Goal: Transaction & Acquisition: Purchase product/service

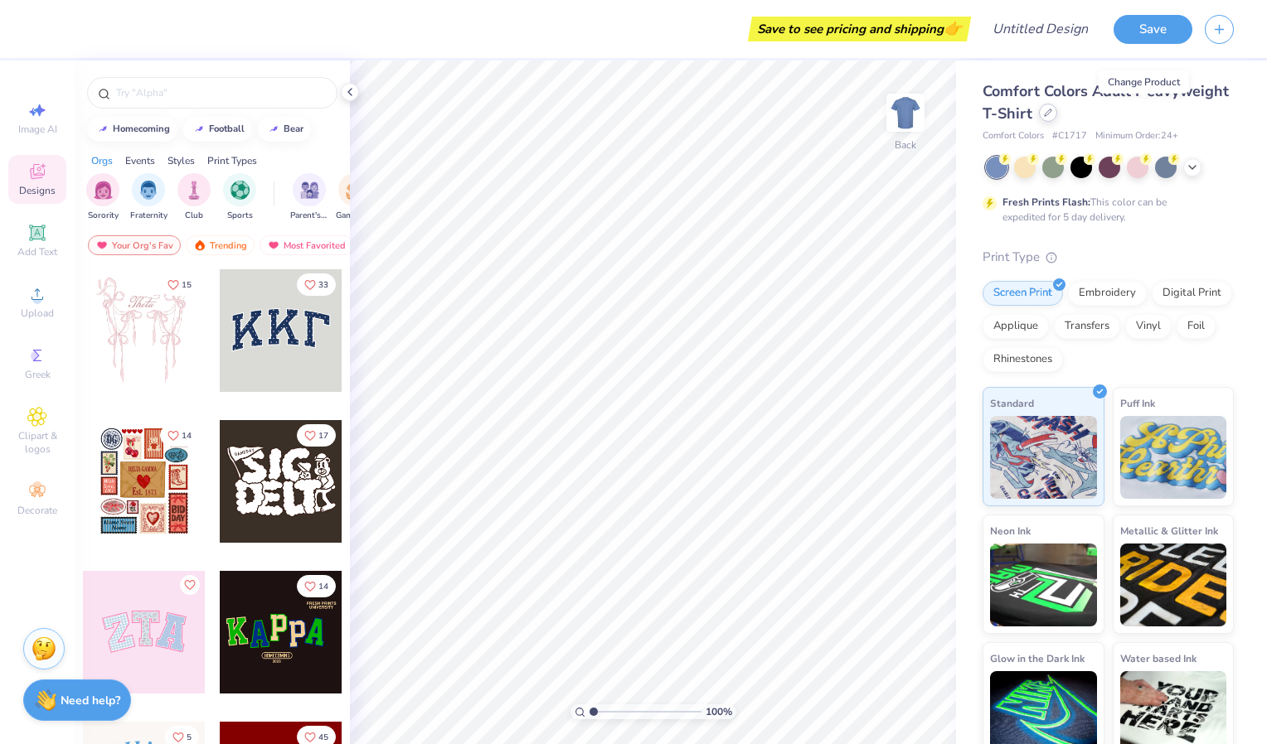
click at [1051, 113] on icon at bounding box center [1048, 112] width 7 height 7
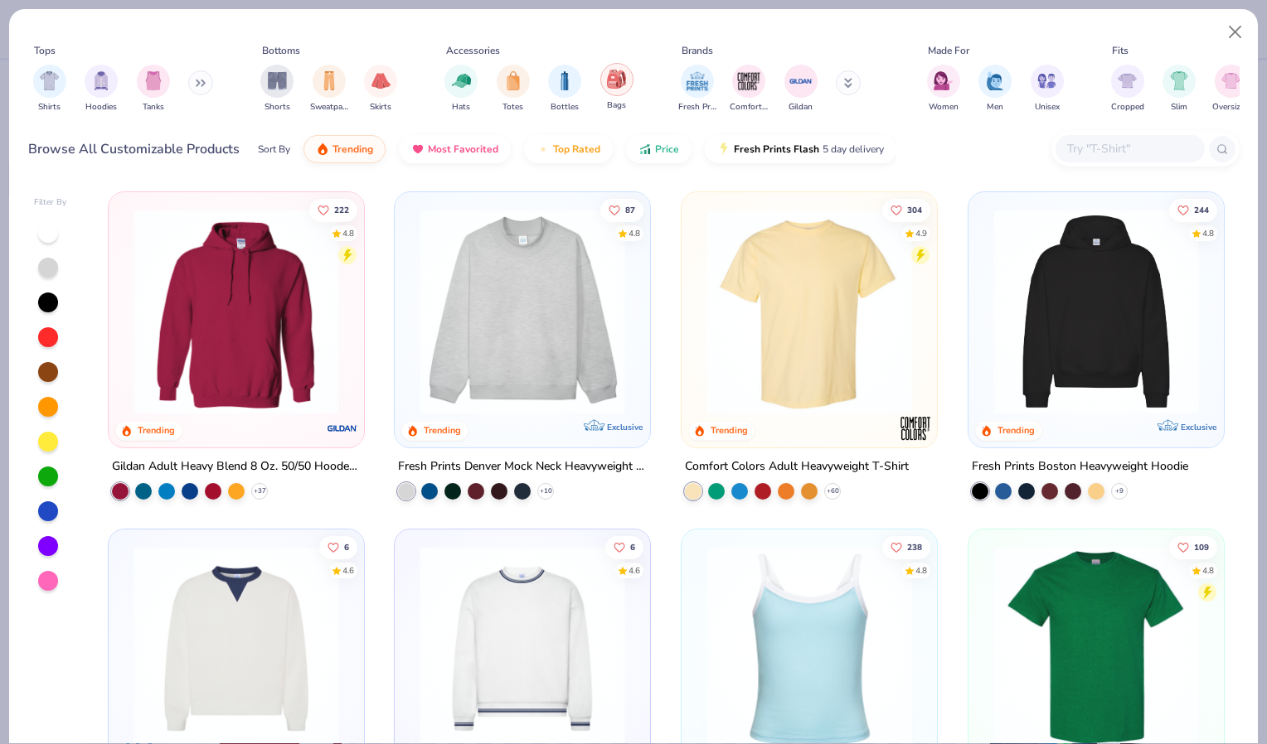
click at [617, 80] on img "filter for Bags" at bounding box center [616, 79] width 18 height 19
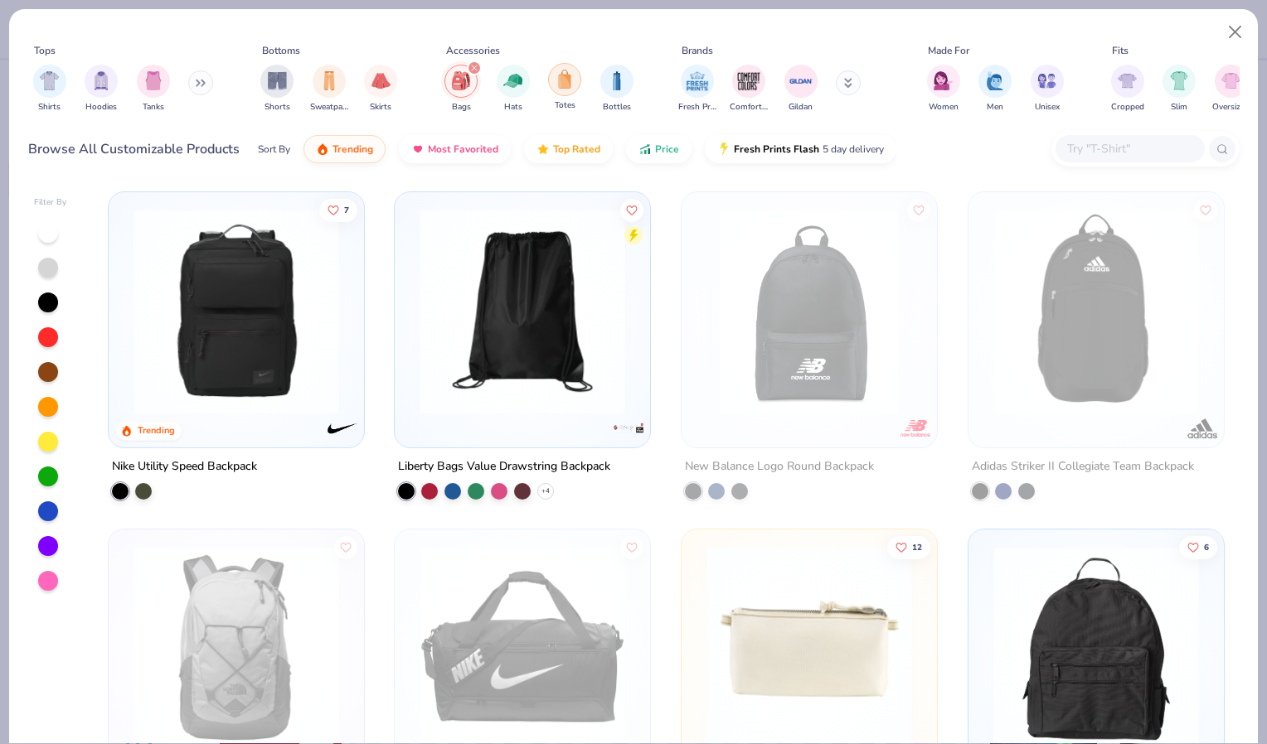
click at [571, 80] on img "filter for Totes" at bounding box center [564, 79] width 18 height 19
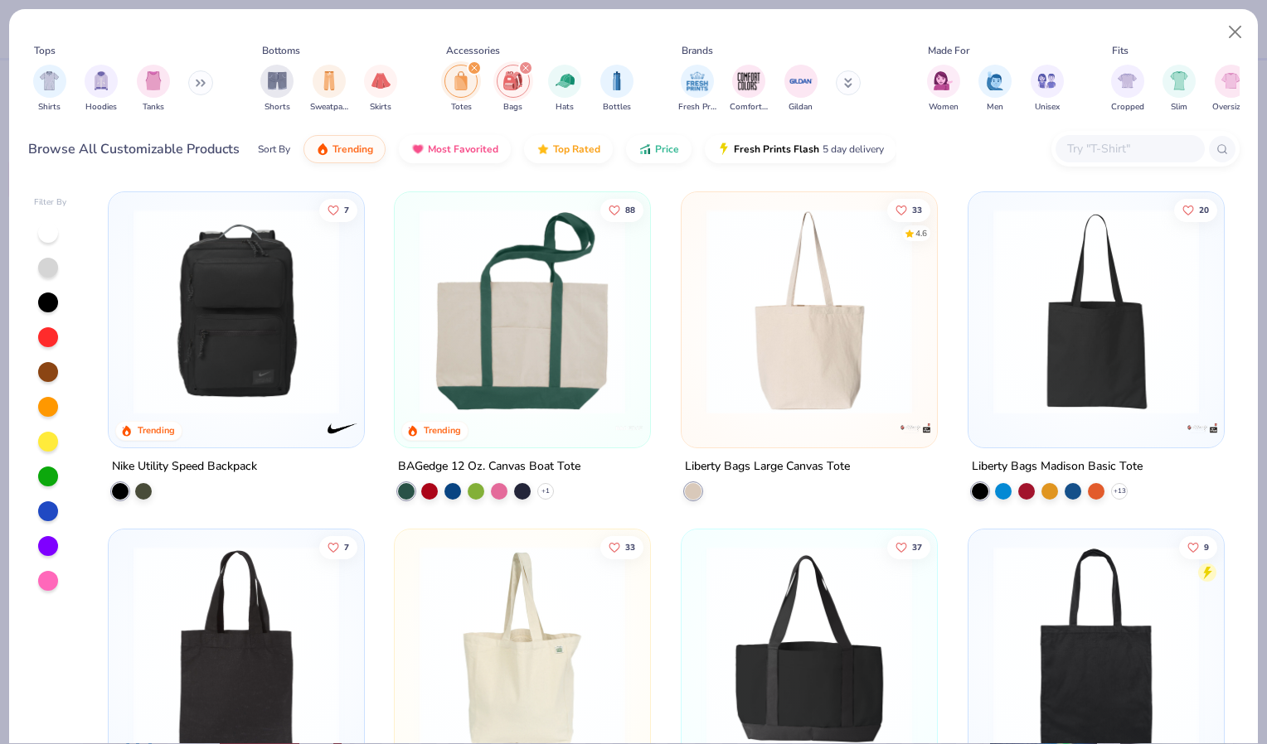
click at [521, 67] on div "filter for Bags" at bounding box center [525, 68] width 15 height 15
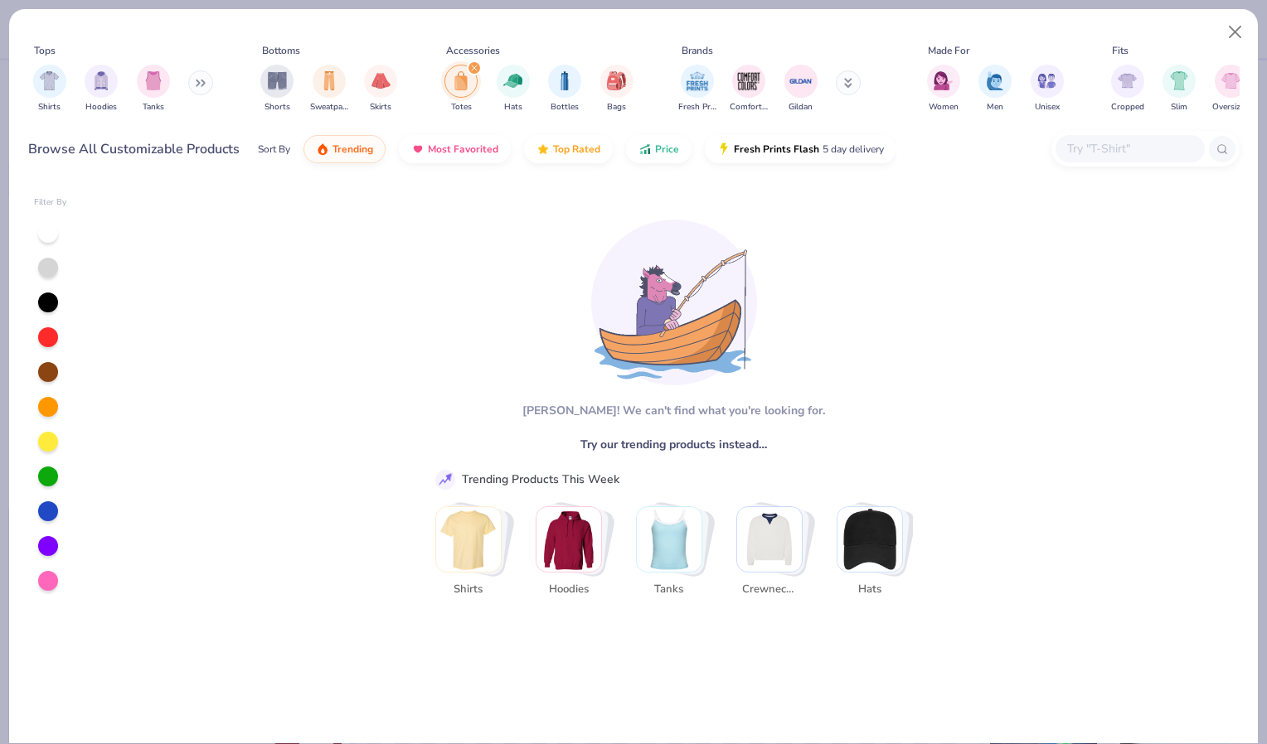
click at [465, 61] on div "Totes Hats Bottles Bags" at bounding box center [538, 88] width 199 height 61
click at [476, 65] on icon "filter for Totes" at bounding box center [474, 68] width 7 height 7
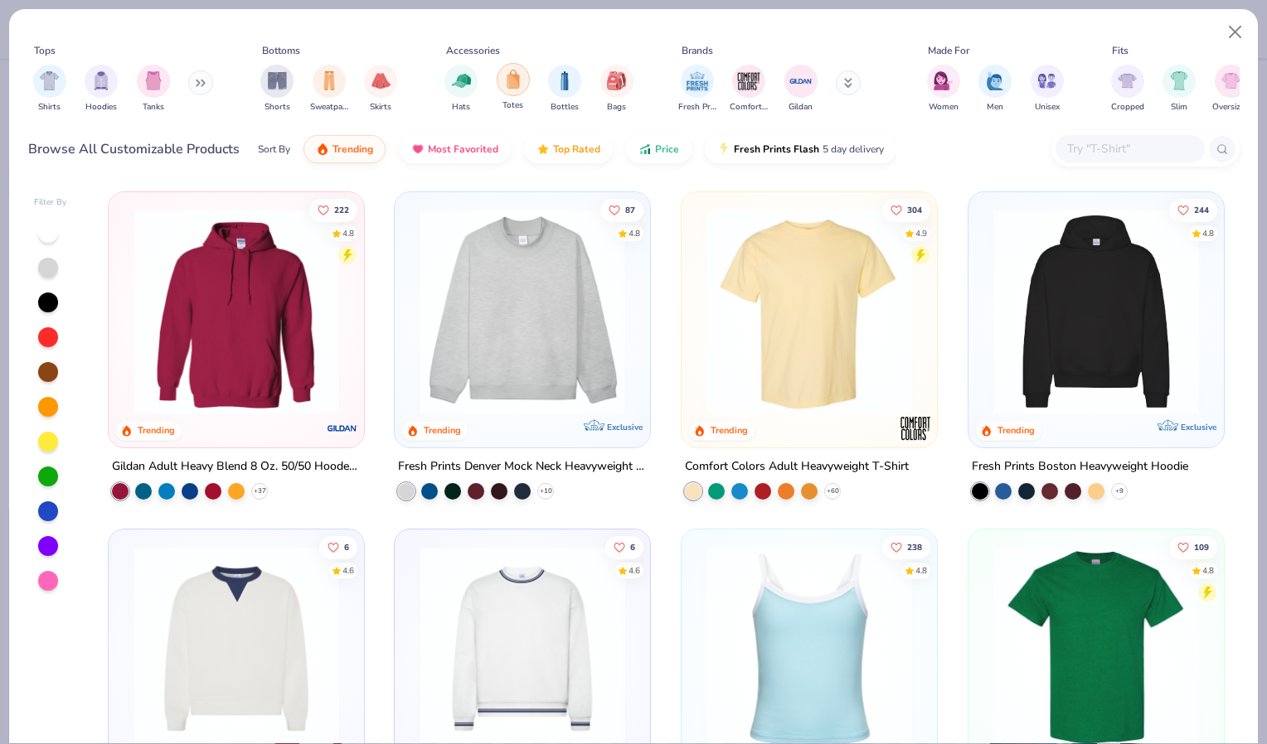
click at [504, 83] on img "filter for Totes" at bounding box center [513, 79] width 18 height 19
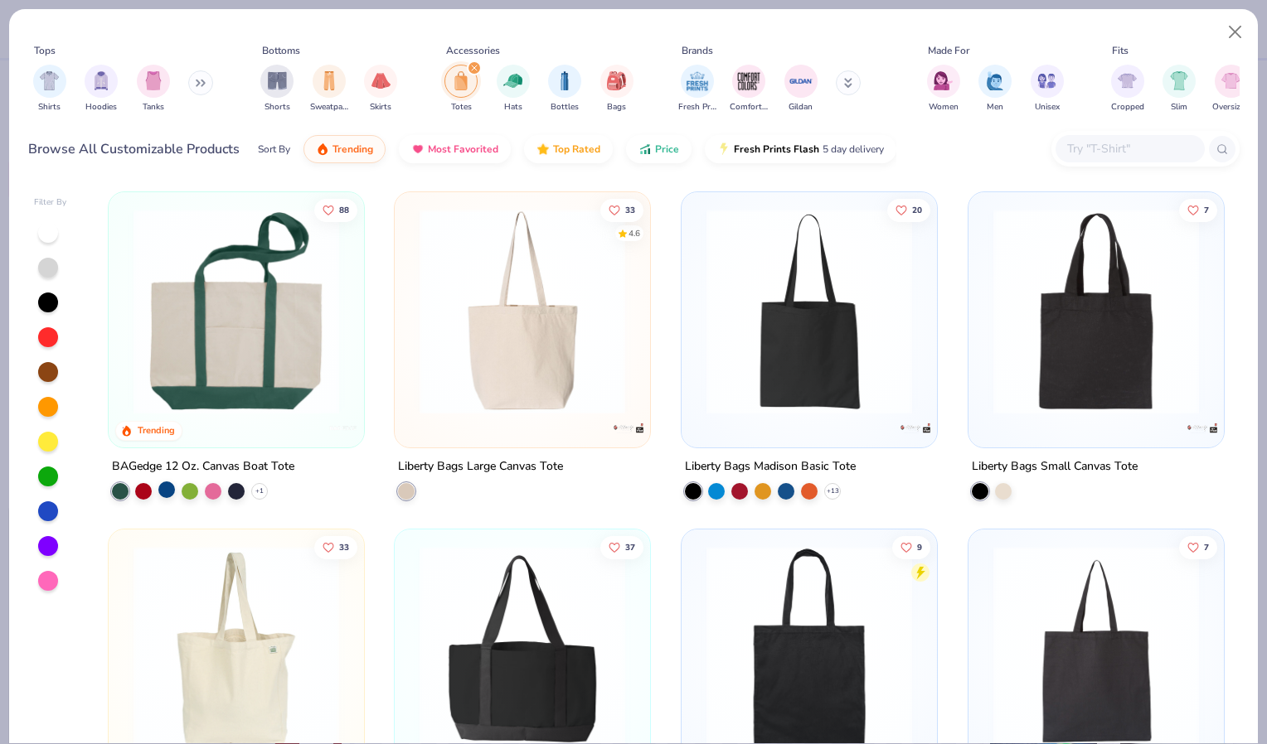
click at [161, 482] on div at bounding box center [166, 490] width 17 height 17
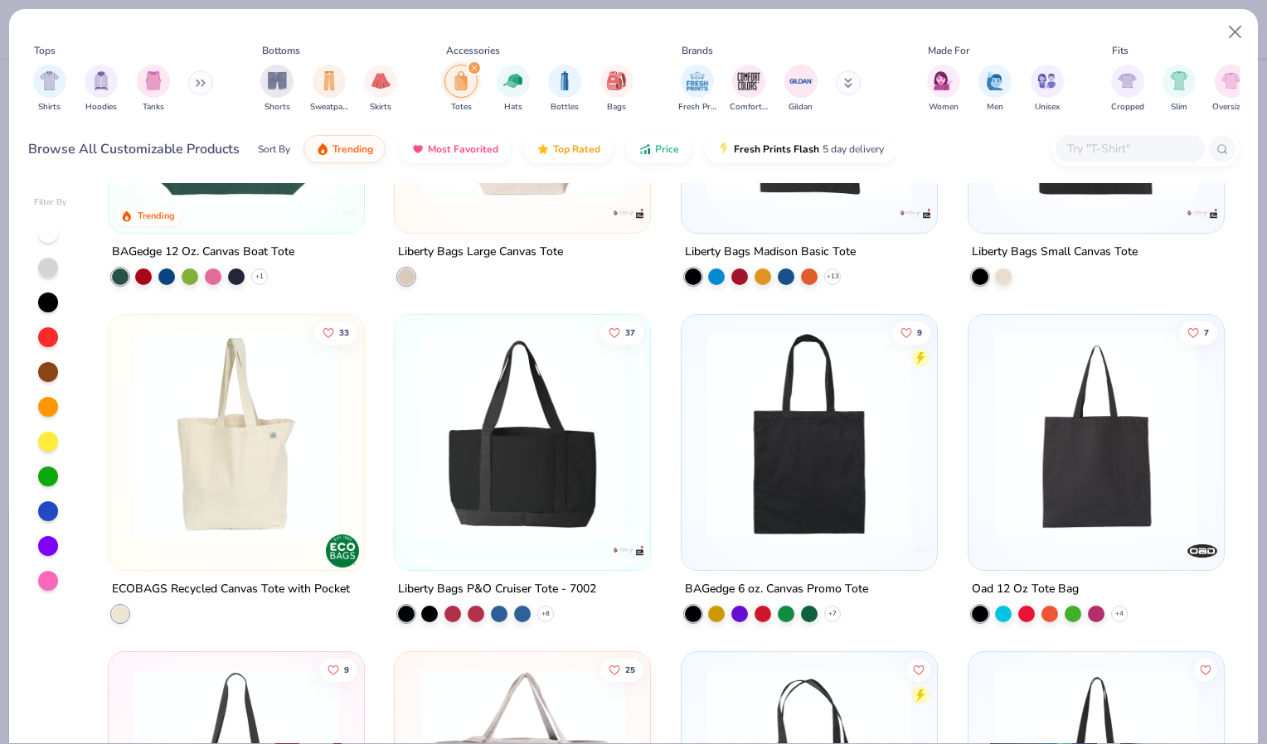
scroll to position [216, 0]
click at [215, 477] on img at bounding box center [236, 434] width 222 height 206
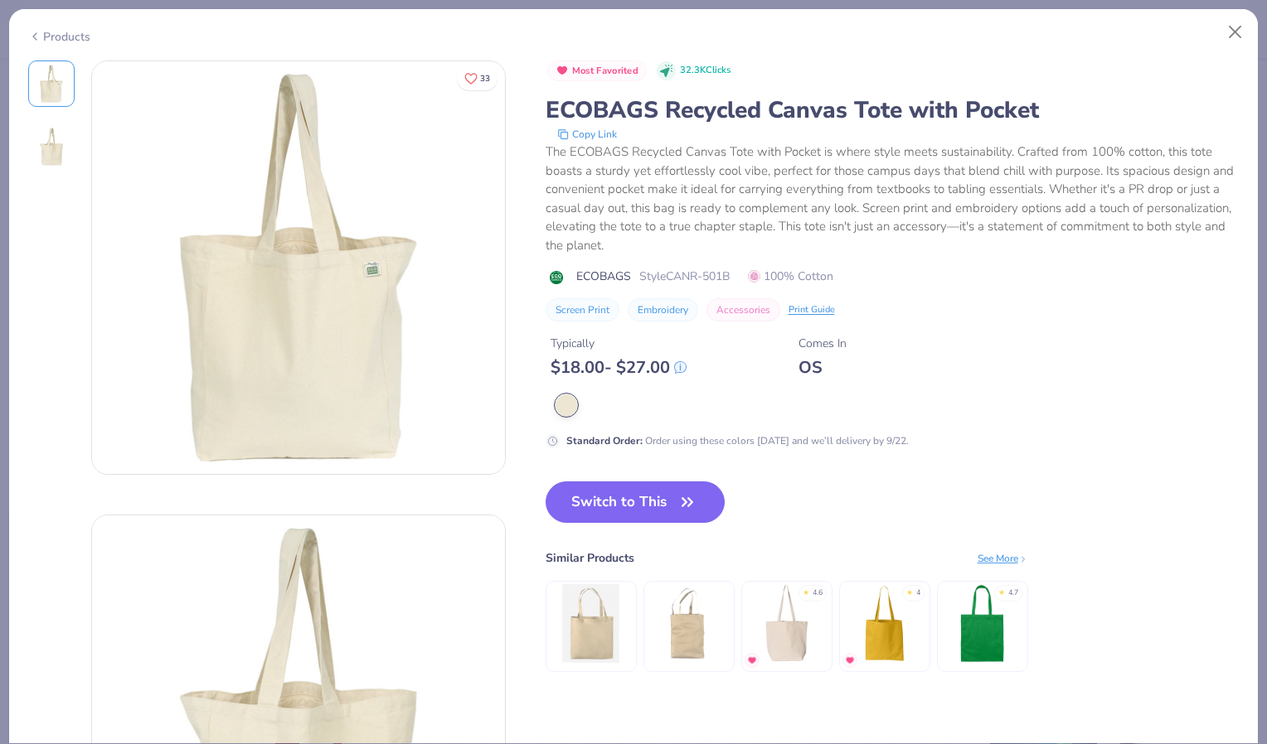
click at [56, 29] on div "Products" at bounding box center [59, 36] width 62 height 17
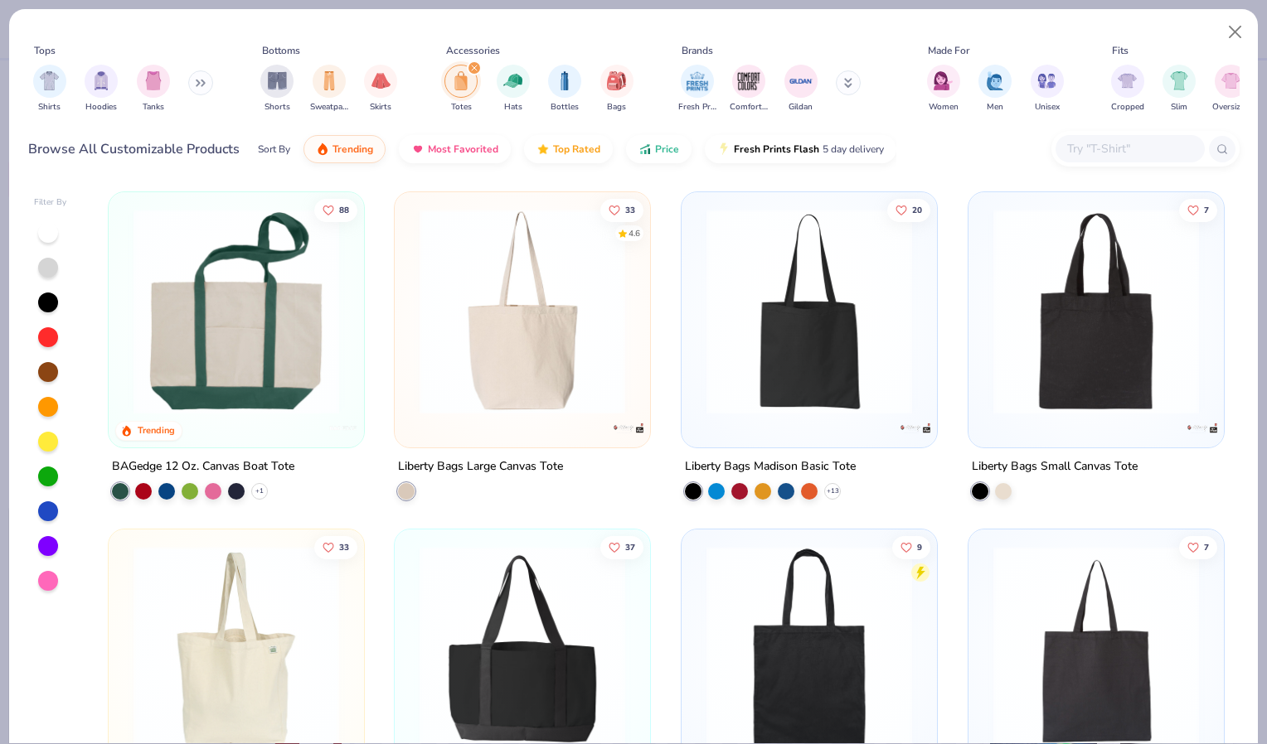
click at [535, 265] on img at bounding box center [522, 312] width 222 height 206
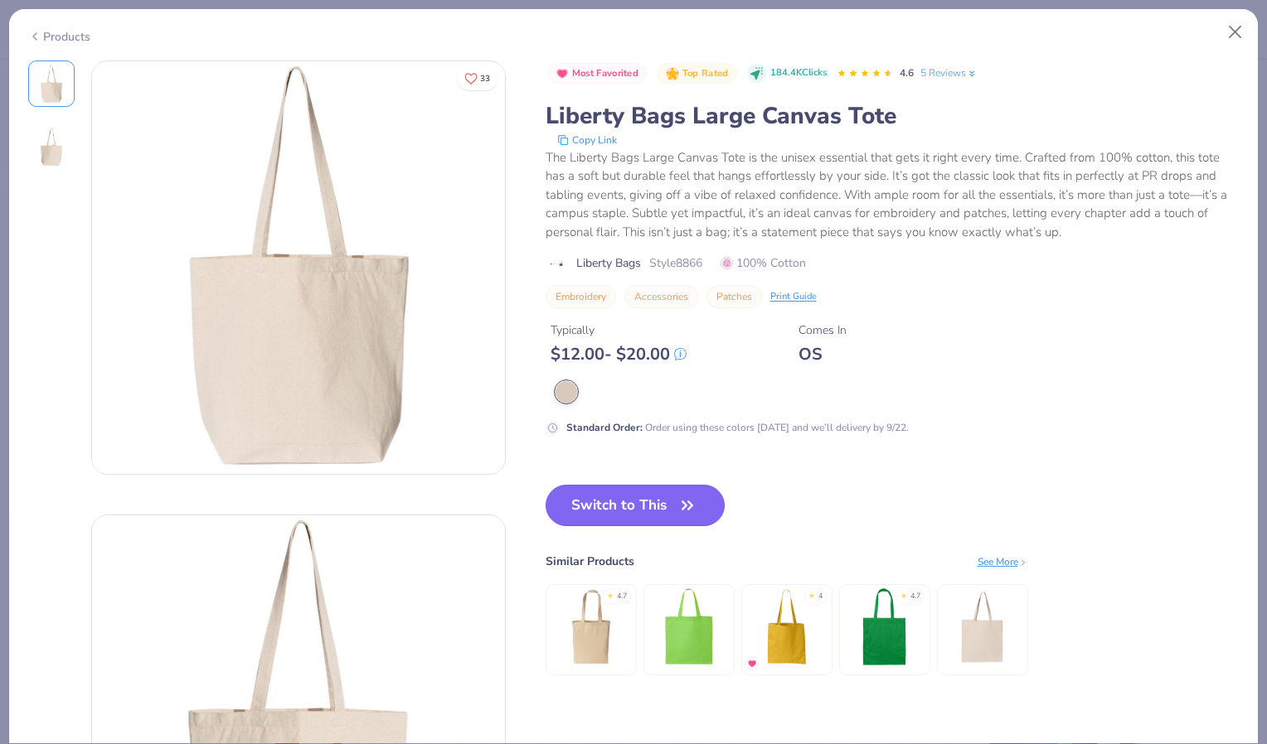
click at [663, 500] on button "Switch to This" at bounding box center [635, 505] width 180 height 41
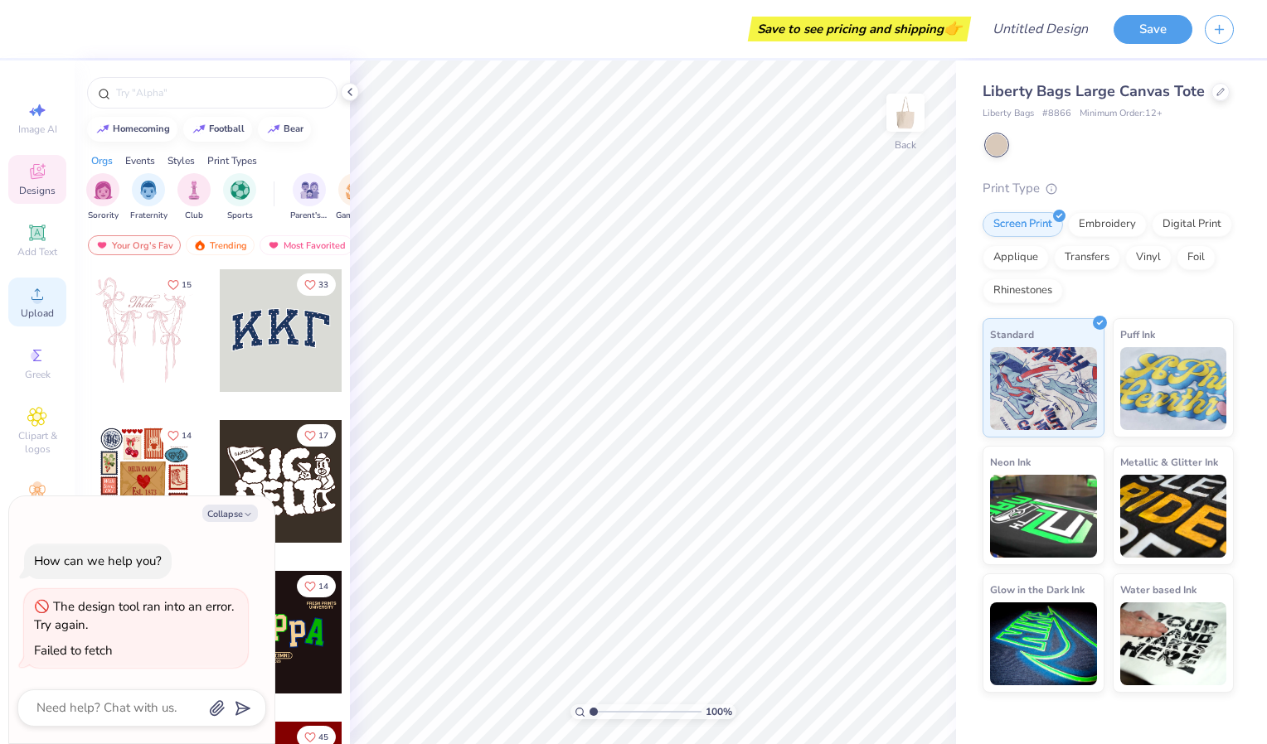
click at [27, 298] on div "Upload" at bounding box center [37, 302] width 58 height 49
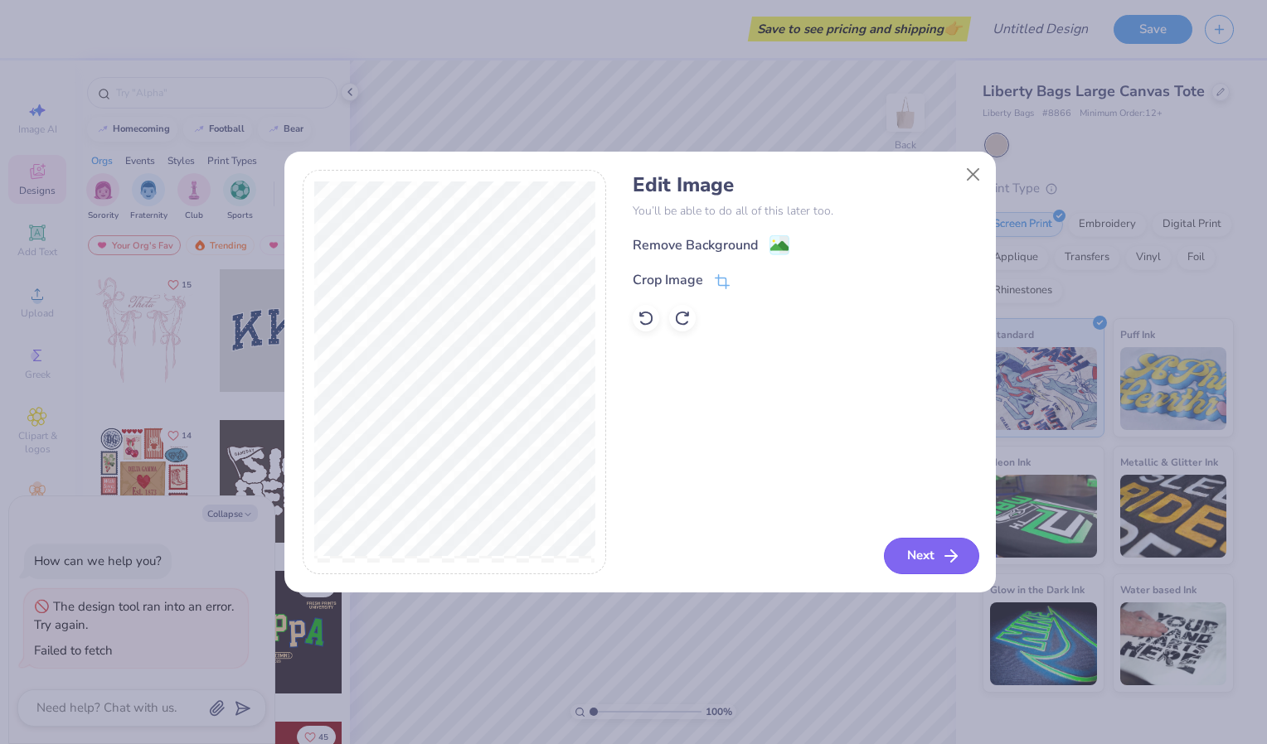
click at [932, 560] on button "Next" at bounding box center [931, 556] width 95 height 36
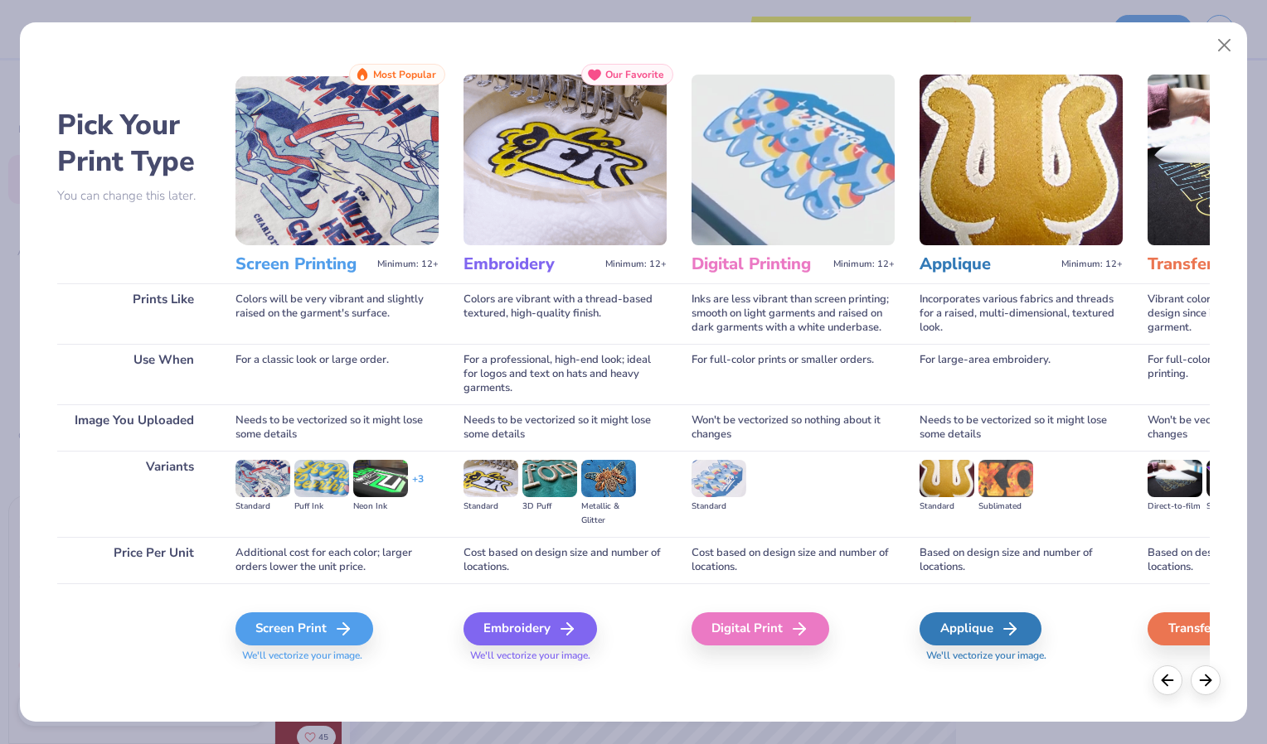
click at [609, 486] on img at bounding box center [608, 478] width 55 height 36
click at [499, 625] on div "Embroidery" at bounding box center [532, 629] width 133 height 33
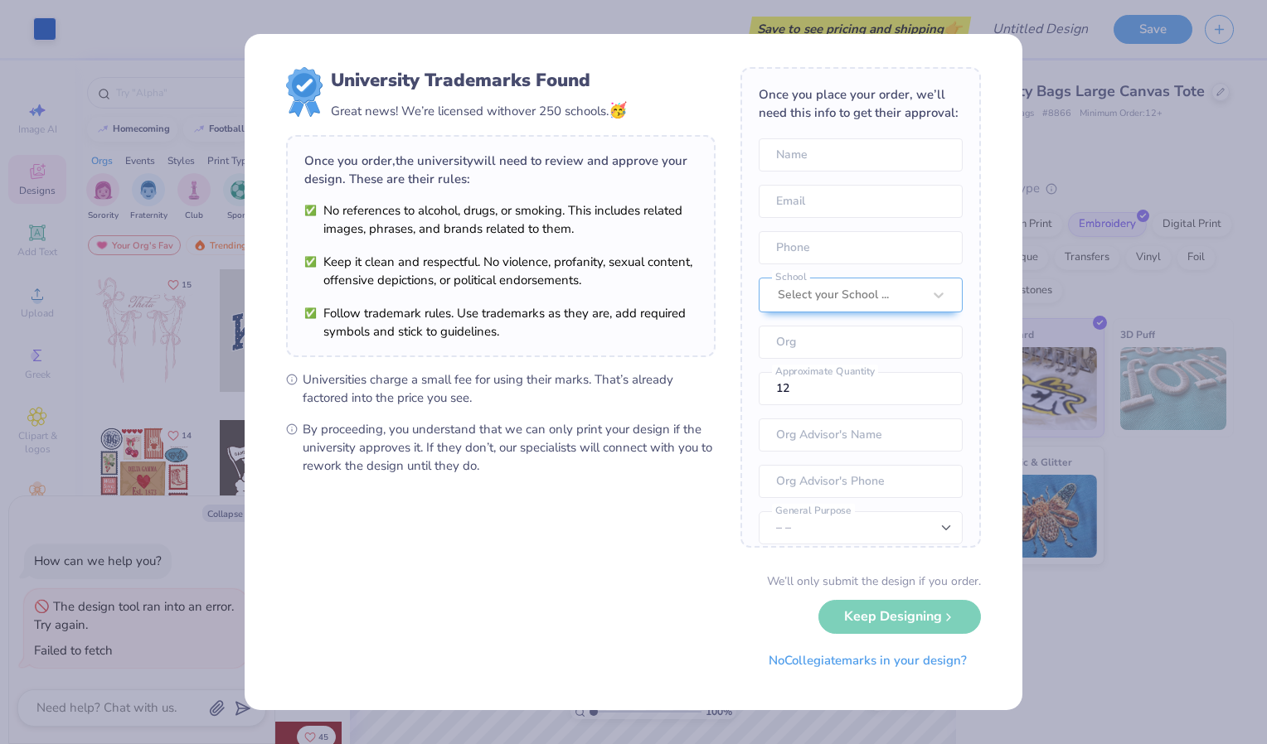
click at [1107, 470] on div "University Trademarks Found Great news! We’re licensed with over 250 schools. 🥳…" at bounding box center [633, 372] width 1267 height 744
click at [918, 494] on input "tel" at bounding box center [861, 481] width 204 height 33
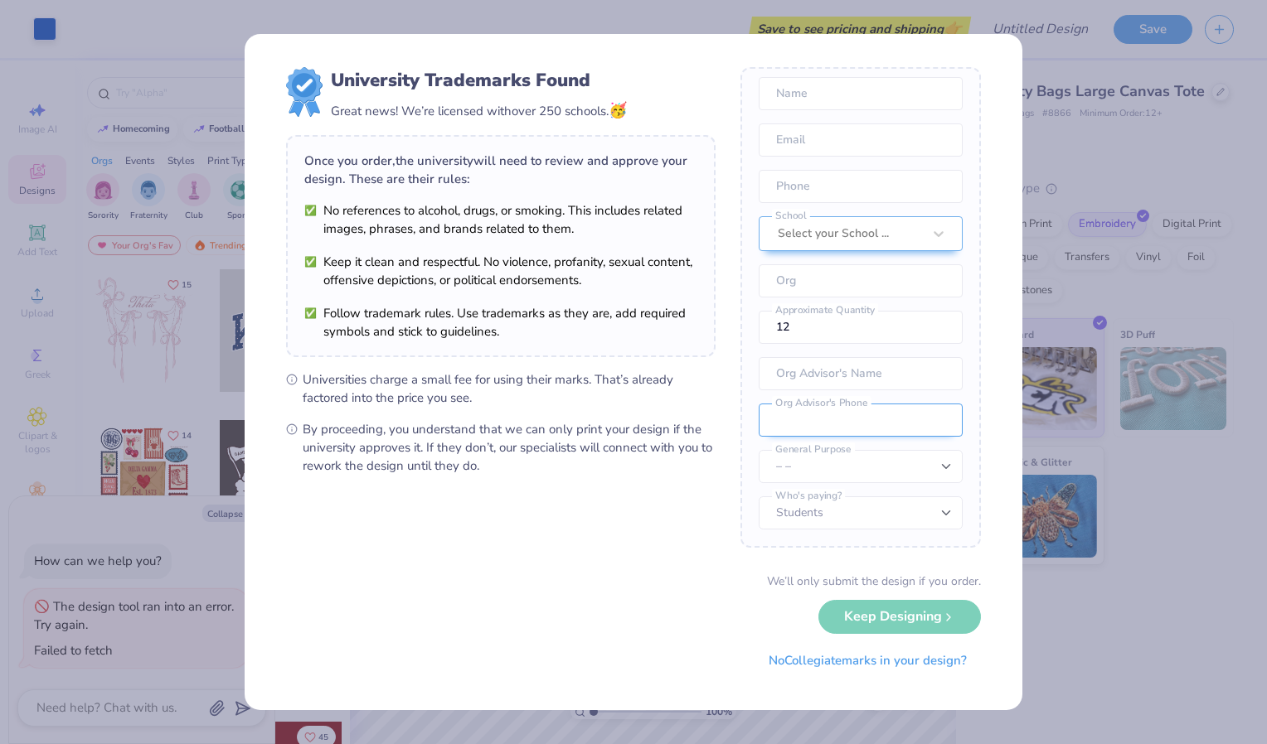
scroll to position [73, 0]
click at [383, 585] on div "We’ll only submit the design if you order. Keep Designing No Collegiate marks i…" at bounding box center [633, 625] width 695 height 104
click at [826, 671] on button "No Collegiate marks in your design?" at bounding box center [867, 657] width 226 height 34
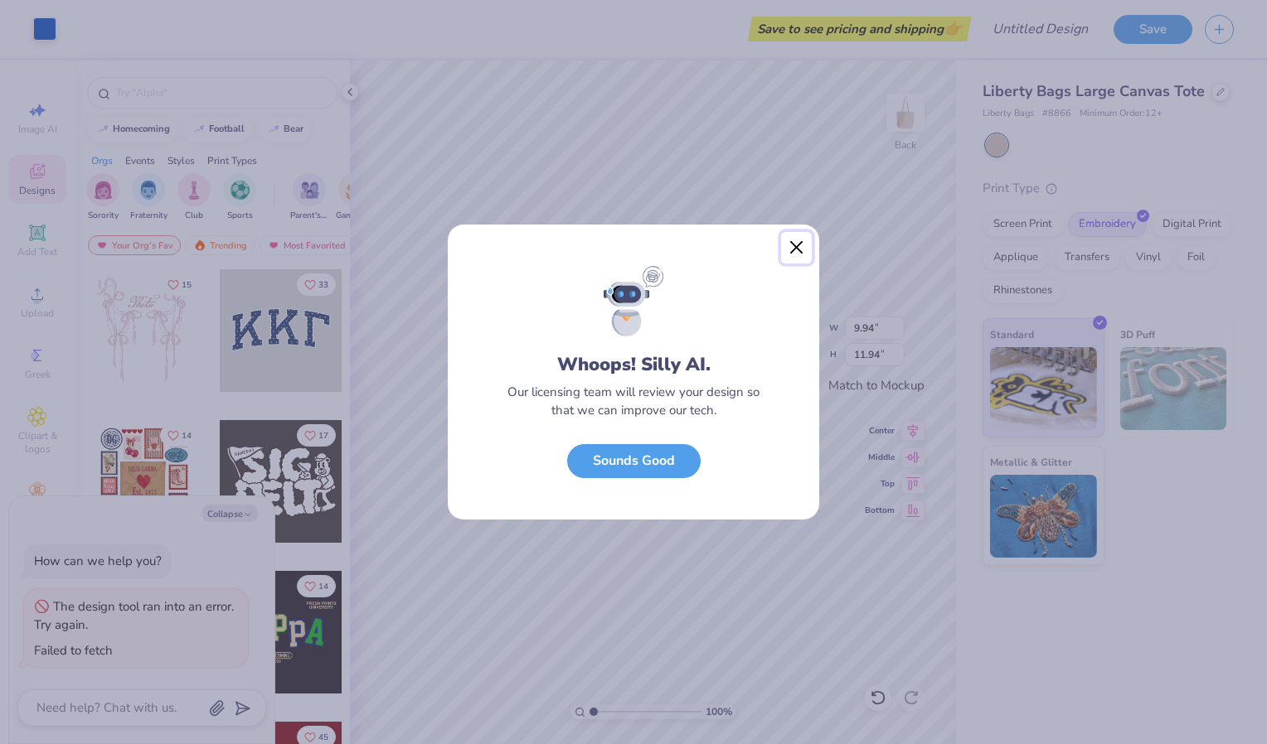
click at [799, 241] on button "Close" at bounding box center [797, 248] width 32 height 32
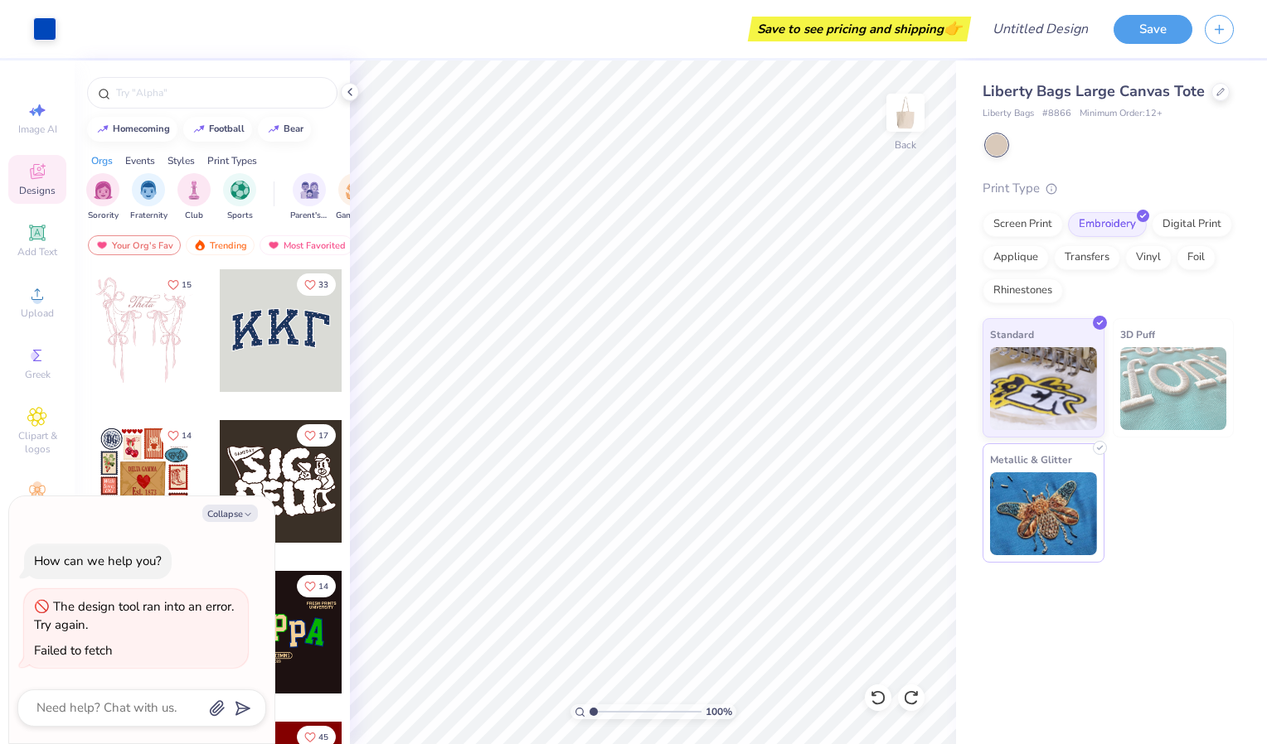
click at [1064, 486] on img at bounding box center [1043, 514] width 107 height 83
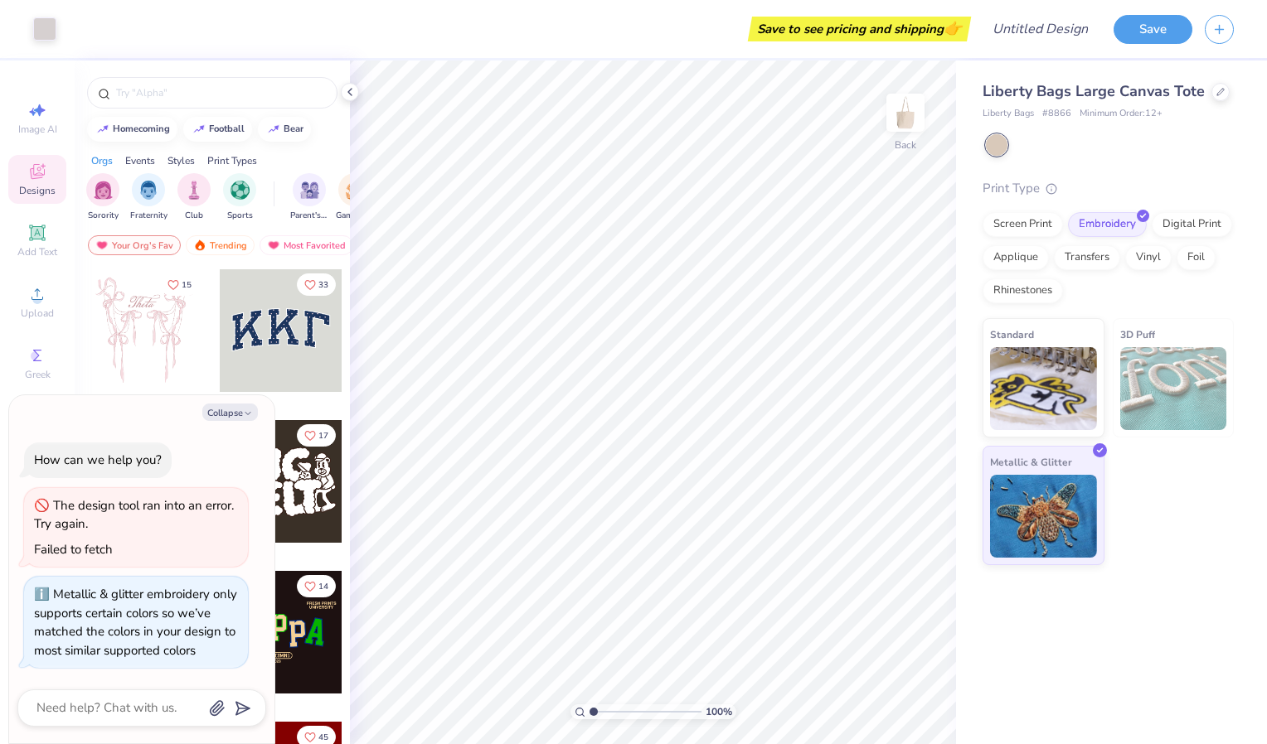
click at [1137, 387] on img at bounding box center [1173, 388] width 107 height 83
click at [1174, 377] on img at bounding box center [1173, 388] width 107 height 83
click at [1066, 375] on img at bounding box center [1043, 386] width 107 height 83
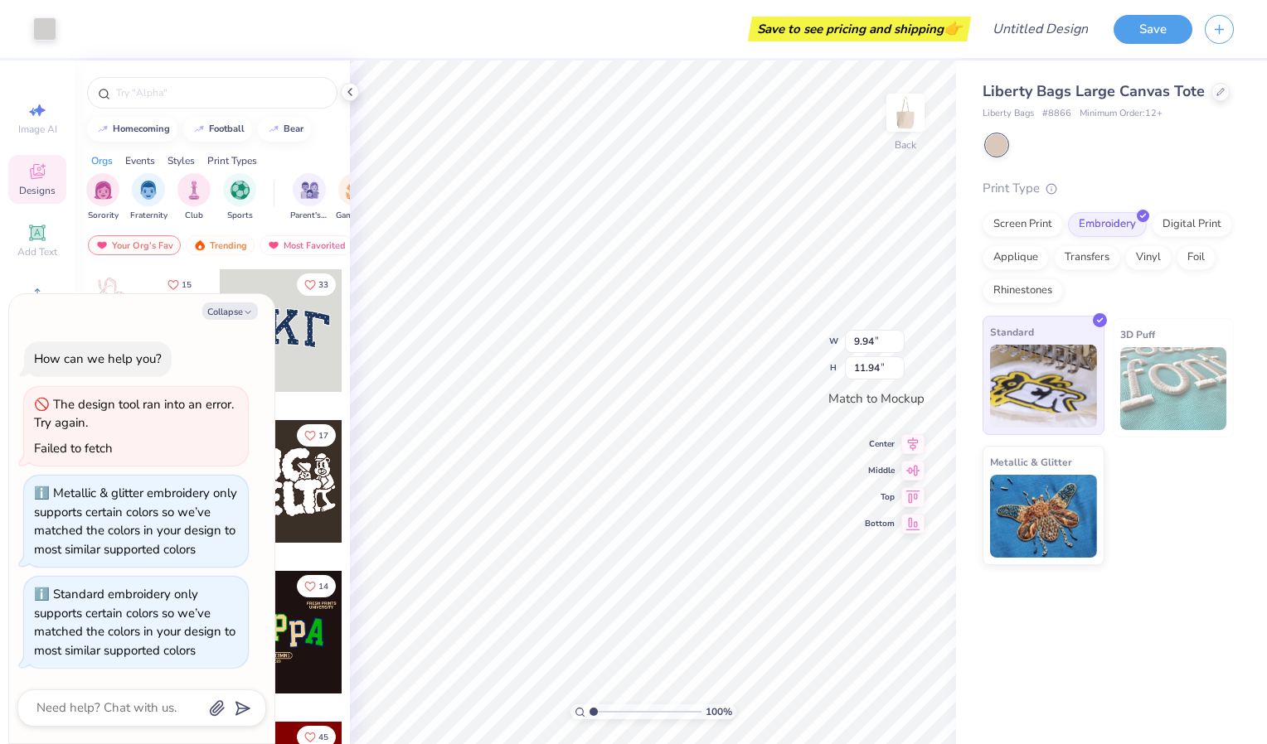
click at [1073, 403] on img at bounding box center [1043, 386] width 107 height 83
click at [1040, 211] on div "Screen Print" at bounding box center [1022, 222] width 80 height 25
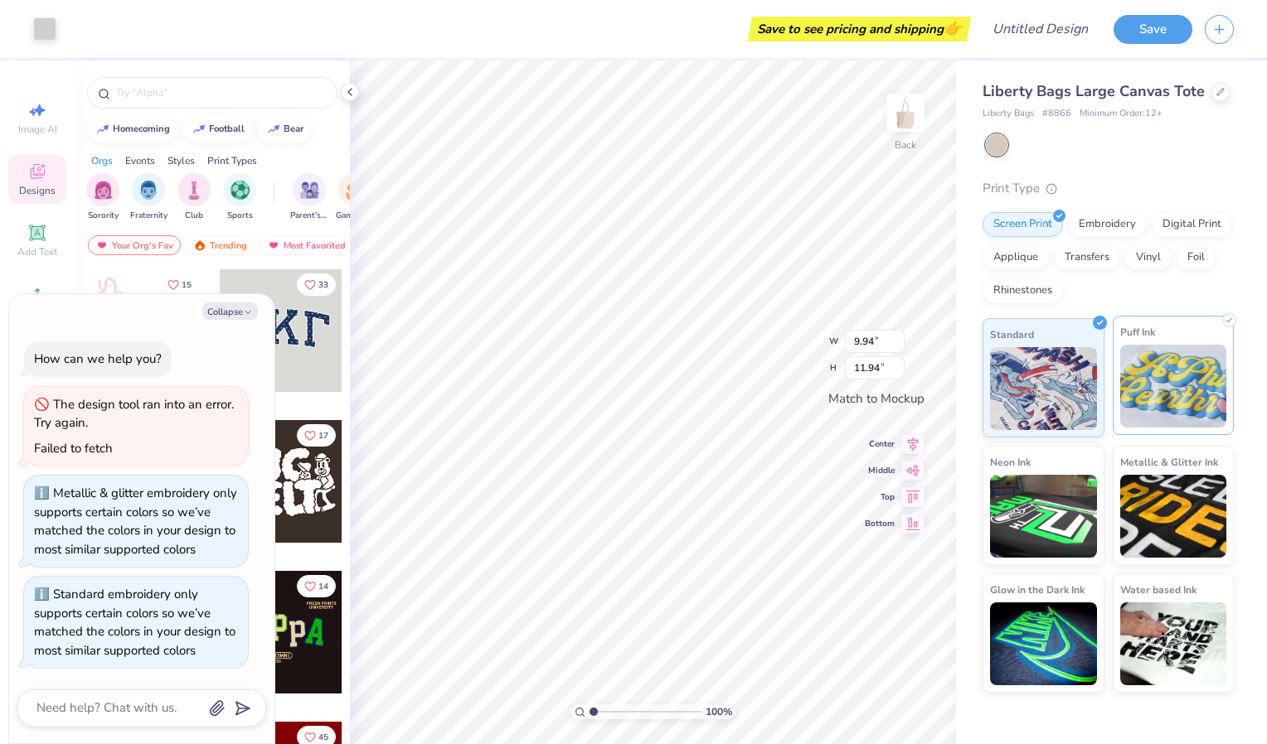
click at [1224, 404] on img at bounding box center [1173, 386] width 107 height 83
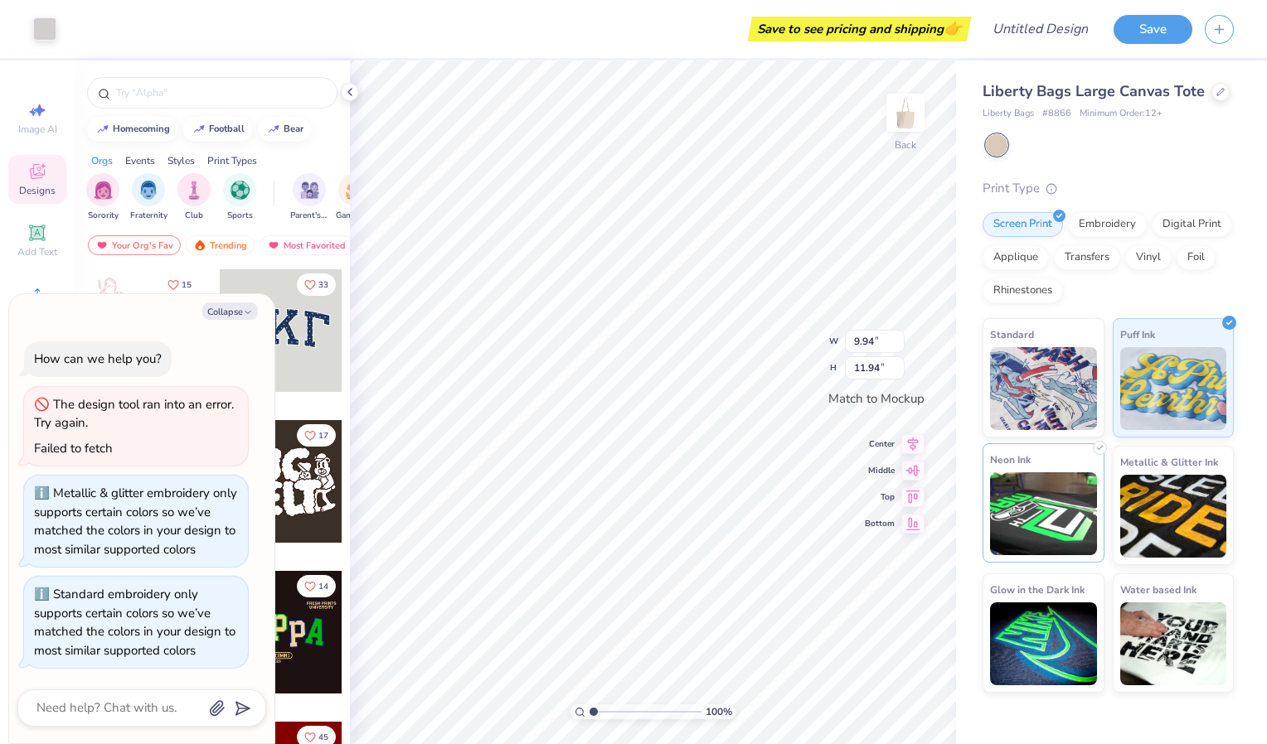
click at [1041, 451] on div "Neon Ink" at bounding box center [1043, 503] width 122 height 119
type textarea "x"
type input "9.96"
type input "11.96"
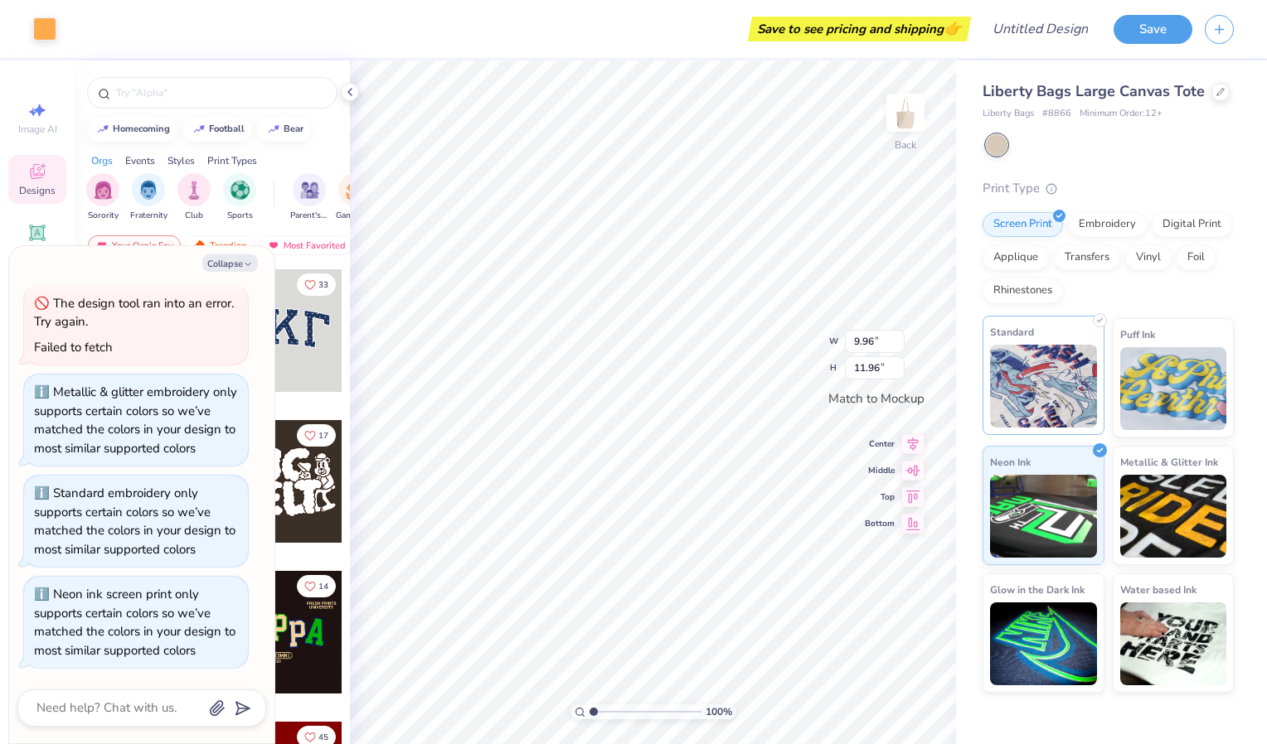
click at [1033, 394] on img at bounding box center [1043, 386] width 107 height 83
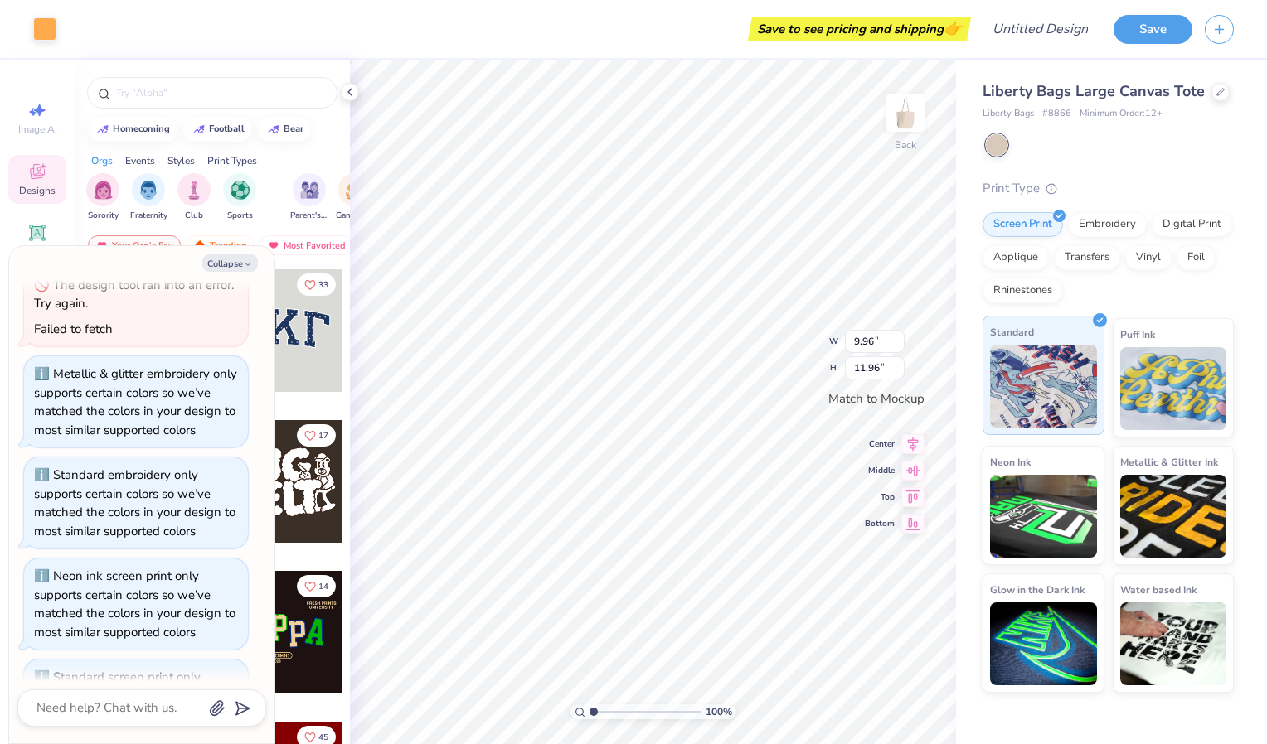
scroll to position [172, 0]
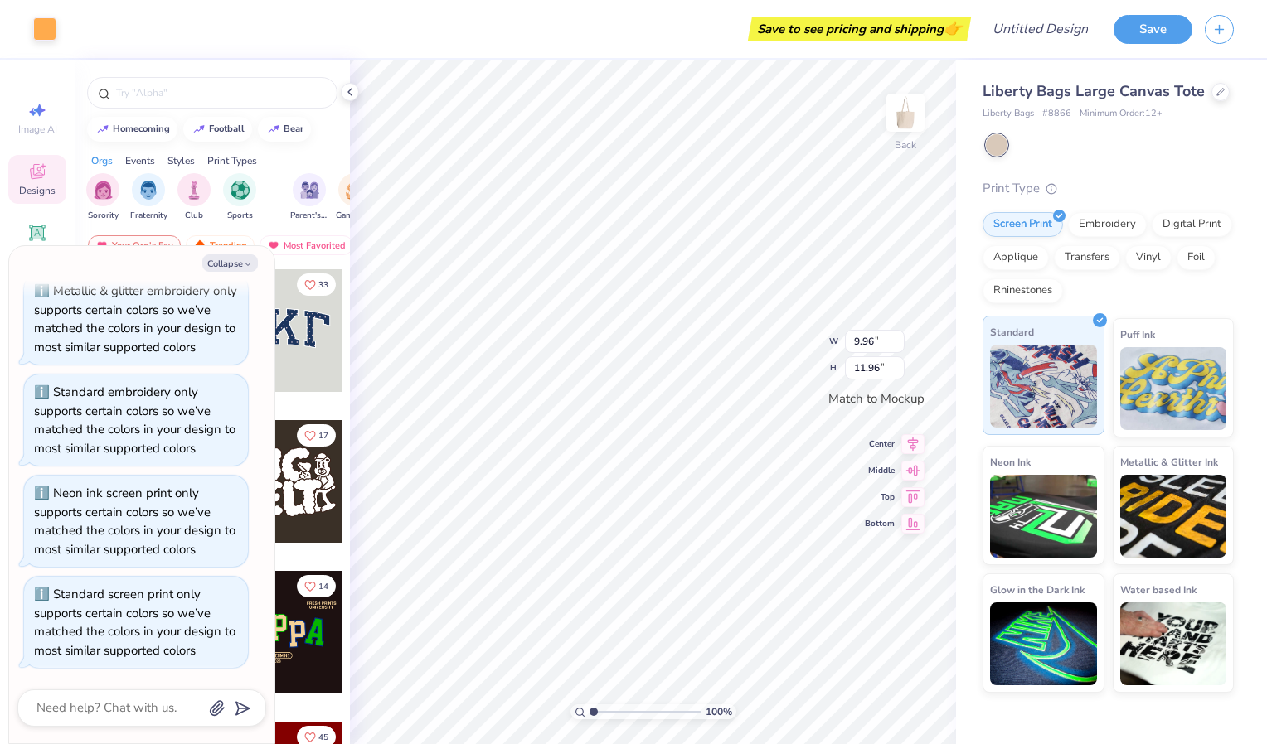
click at [1039, 414] on img at bounding box center [1043, 386] width 107 height 83
click at [1181, 405] on img at bounding box center [1173, 386] width 107 height 83
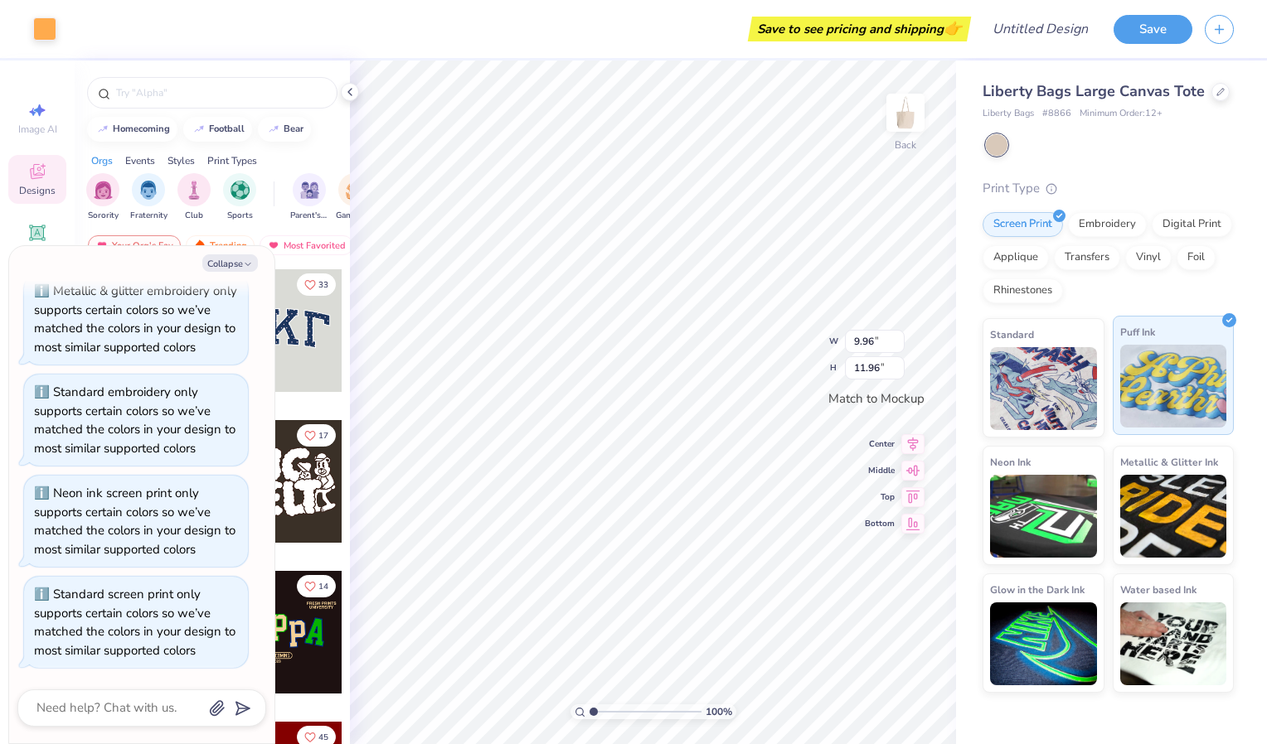
click at [1181, 403] on img at bounding box center [1173, 386] width 107 height 83
click at [1020, 400] on img at bounding box center [1043, 386] width 107 height 83
click at [1161, 404] on img at bounding box center [1173, 386] width 107 height 83
click at [1128, 230] on div "Embroidery" at bounding box center [1107, 222] width 79 height 25
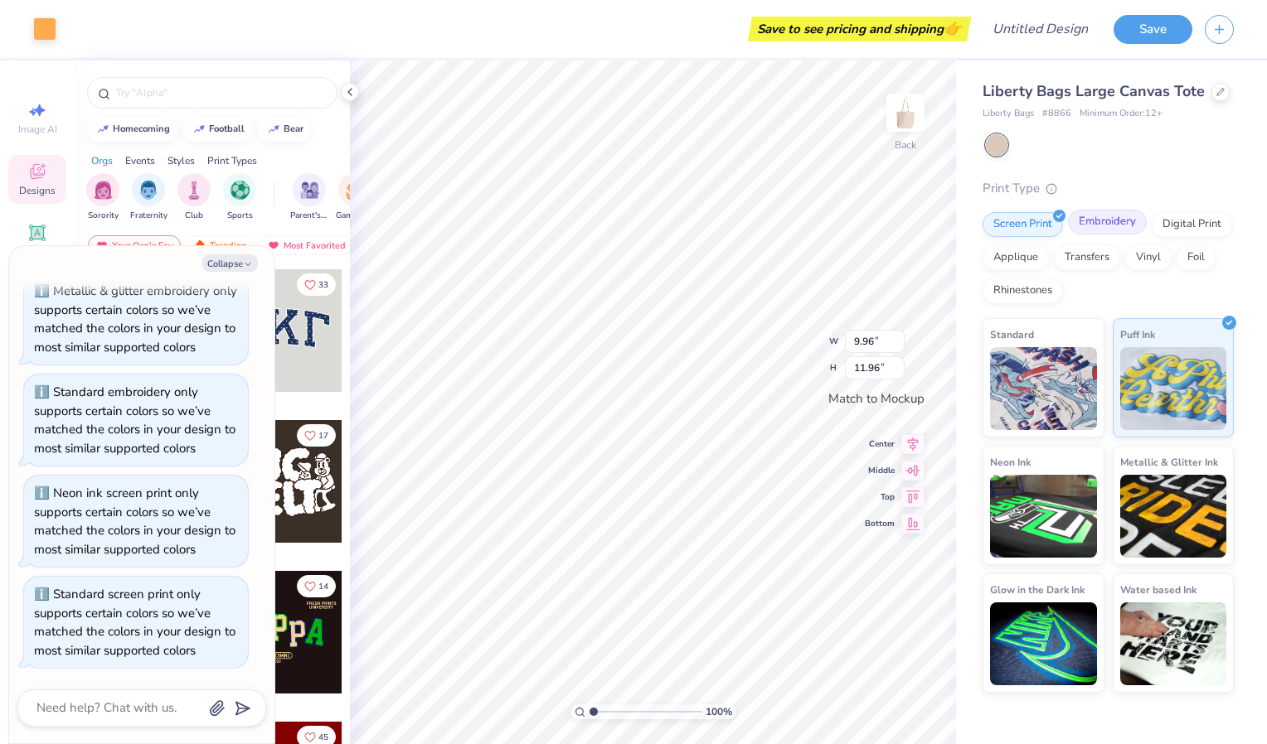
type textarea "x"
type input "9.94"
type input "11.94"
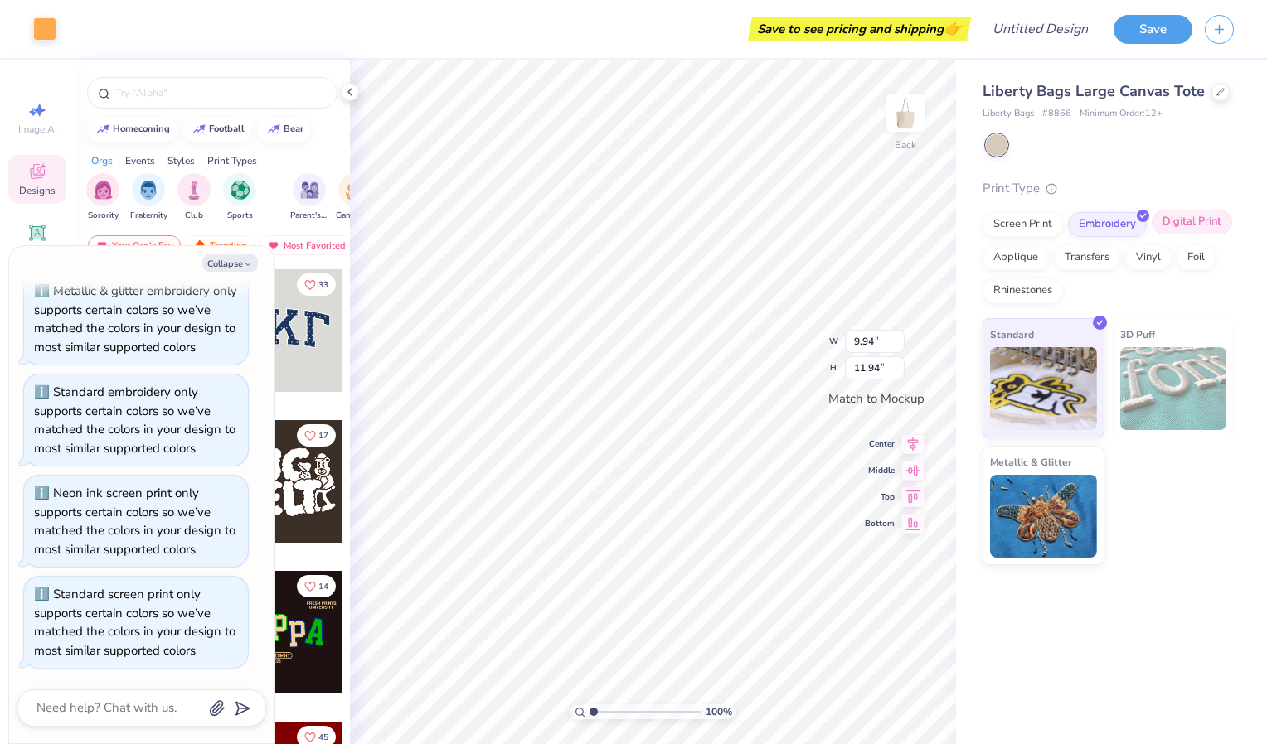
click at [1184, 225] on div "Digital Print" at bounding box center [1191, 222] width 80 height 25
type textarea "x"
type input "9.96"
type input "11.96"
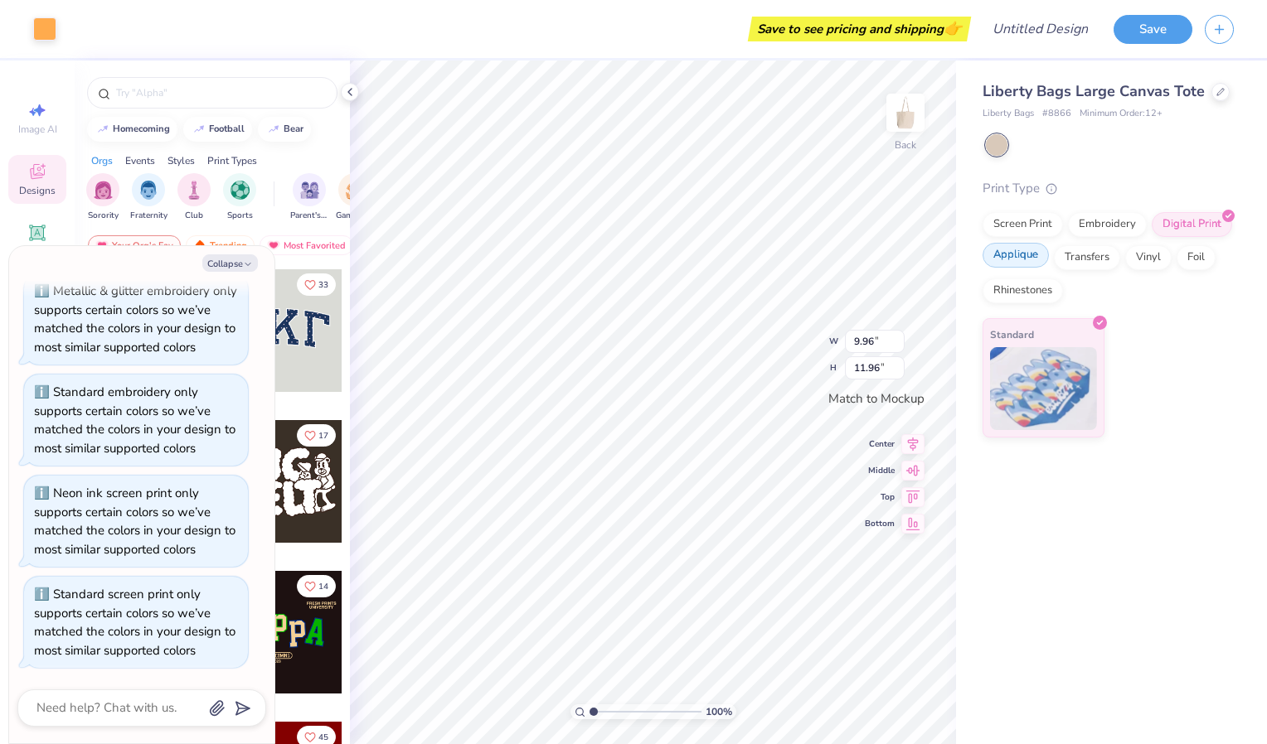
click at [1028, 267] on div "Applique" at bounding box center [1015, 255] width 66 height 25
type textarea "x"
type input "9.94"
type input "11.94"
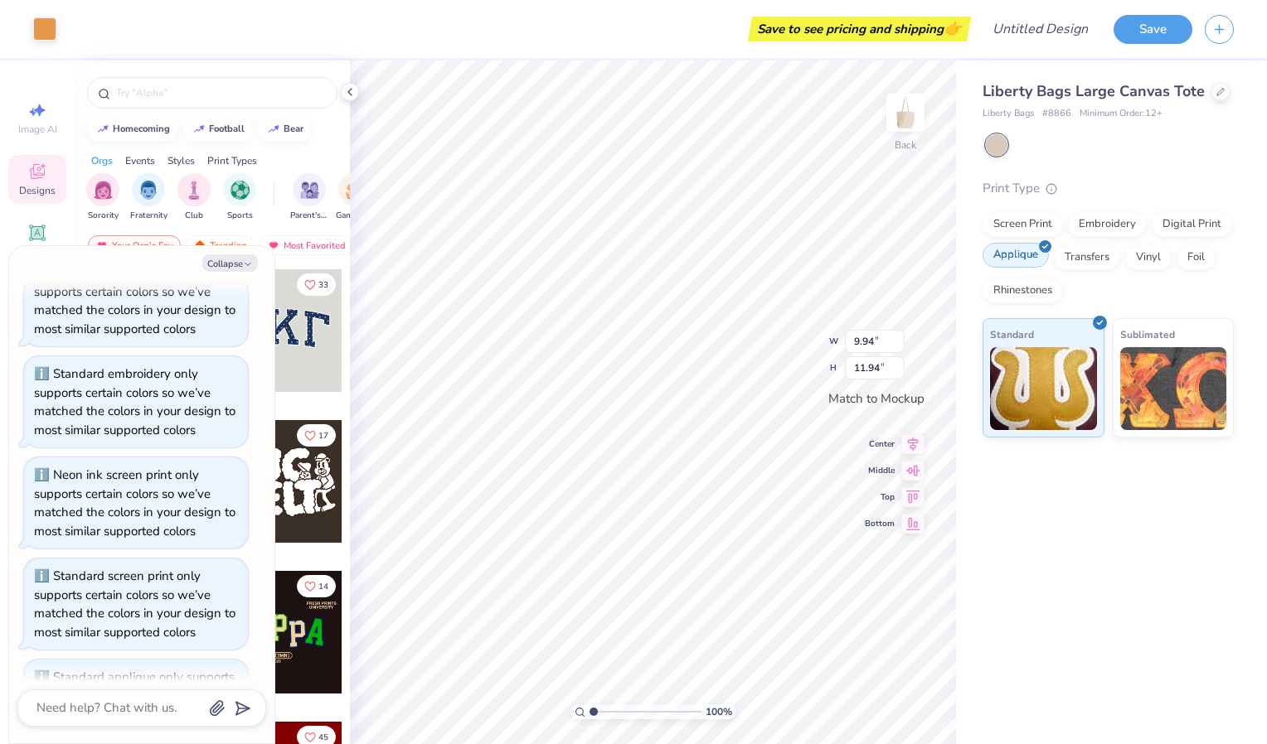
scroll to position [274, 0]
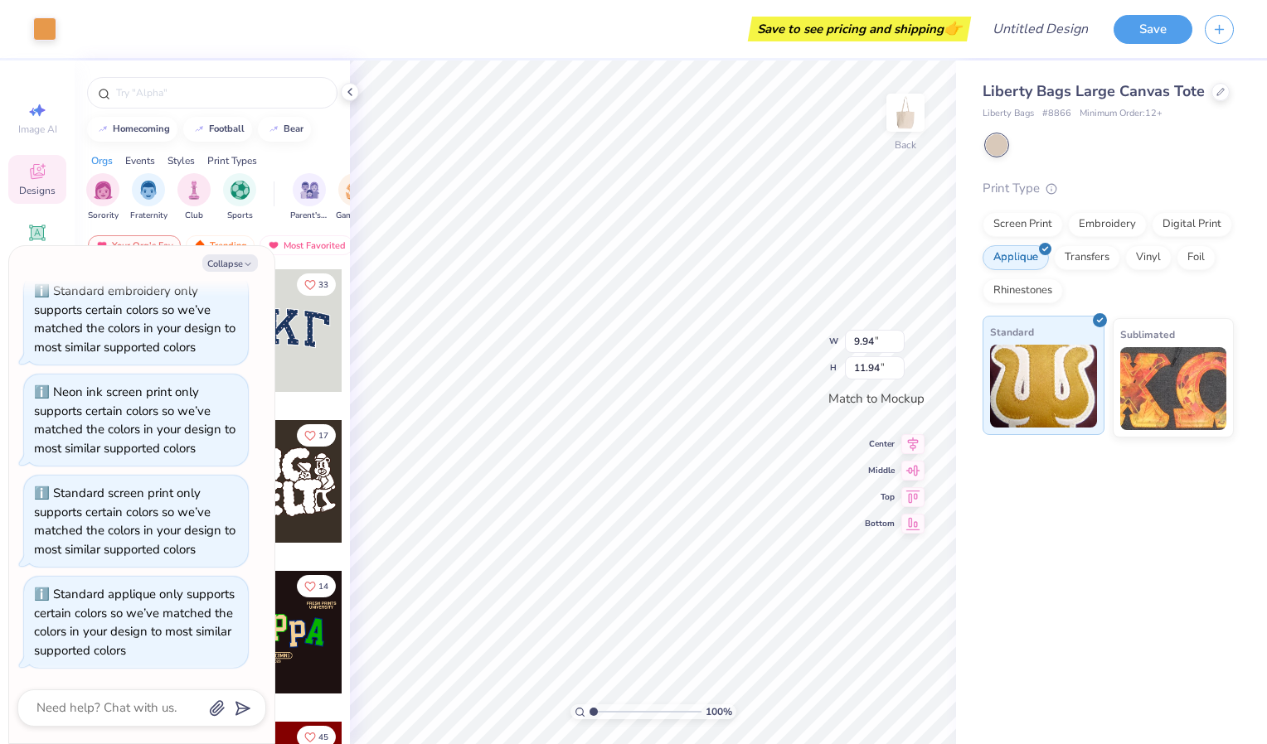
click at [1059, 391] on img at bounding box center [1043, 386] width 107 height 83
click at [1089, 259] on div "Transfers" at bounding box center [1087, 255] width 66 height 25
type textarea "x"
type input "9.96"
type input "11.96"
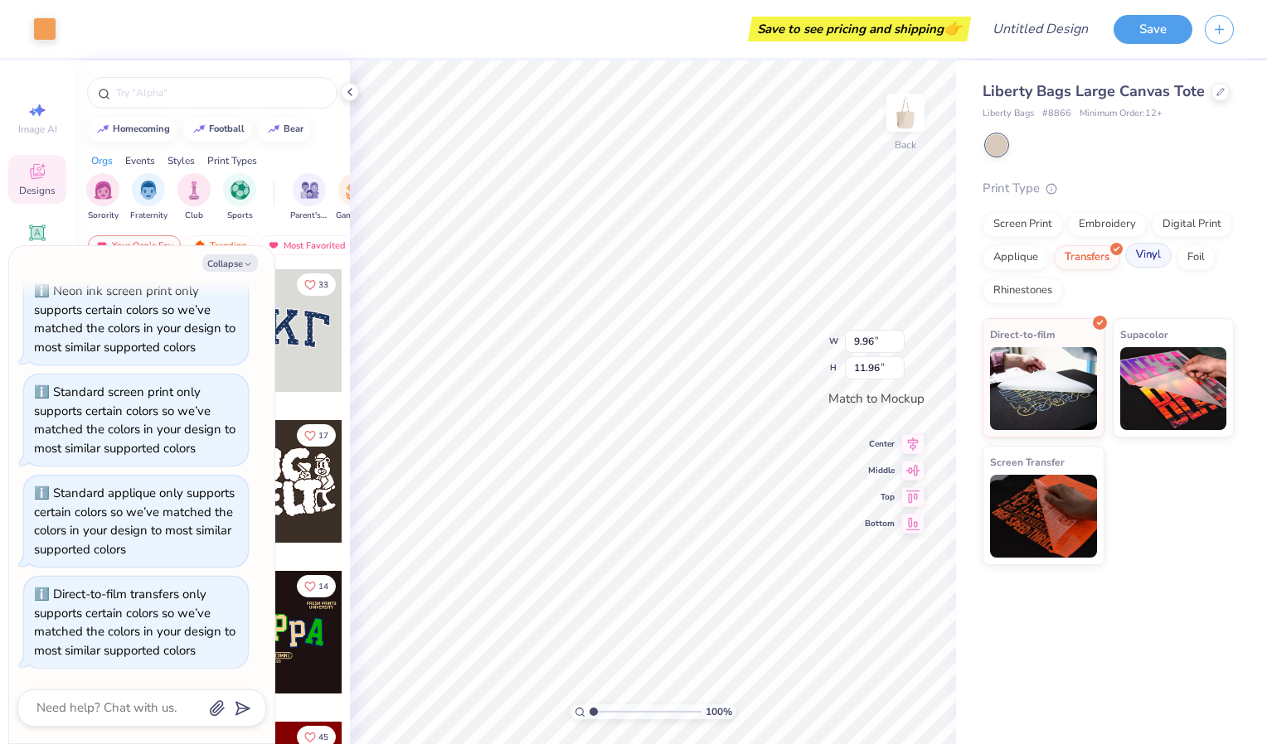
click at [1149, 256] on div "Vinyl" at bounding box center [1148, 255] width 46 height 25
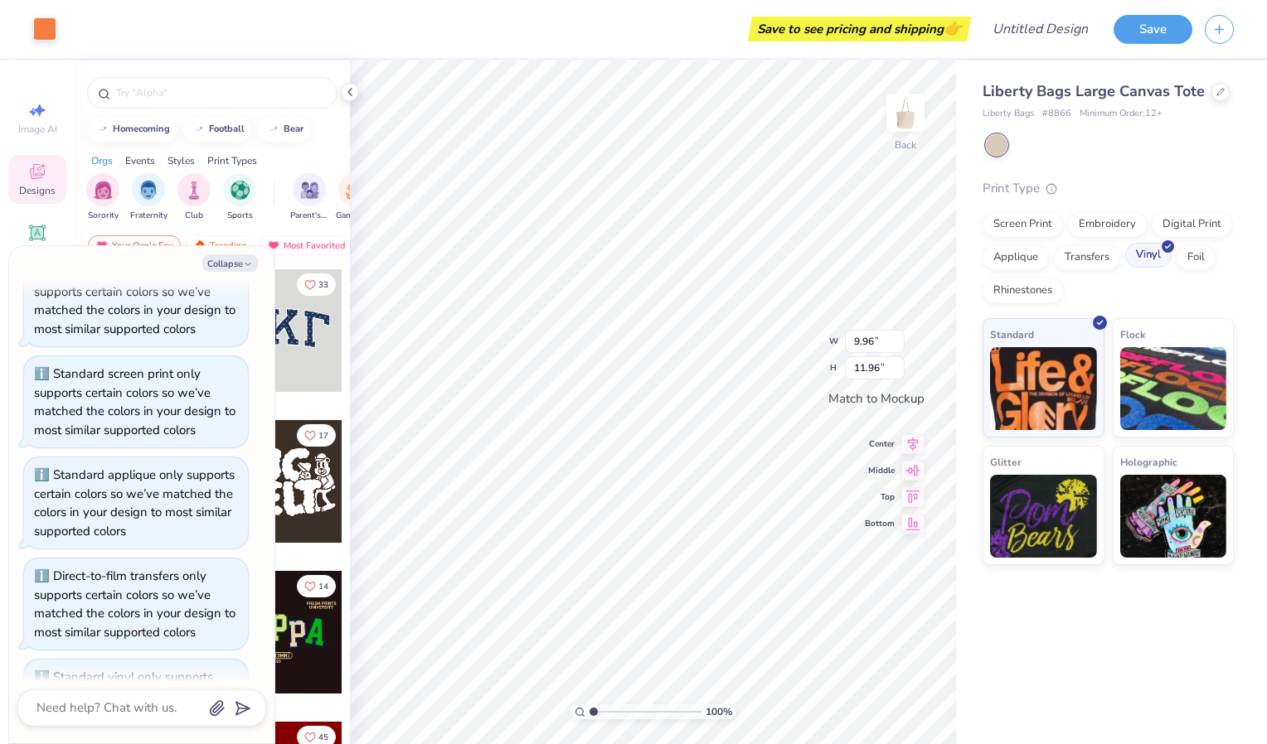
scroll to position [476, 0]
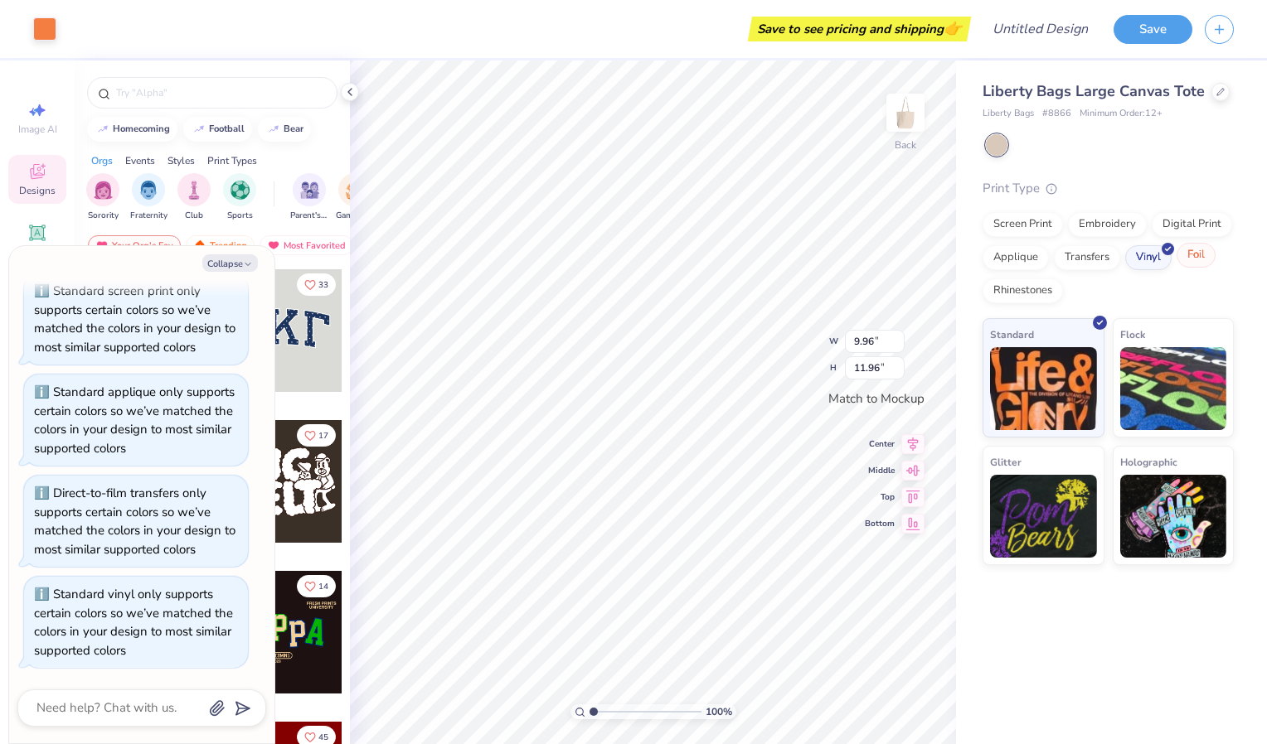
click at [1188, 254] on div "Foil" at bounding box center [1195, 255] width 39 height 25
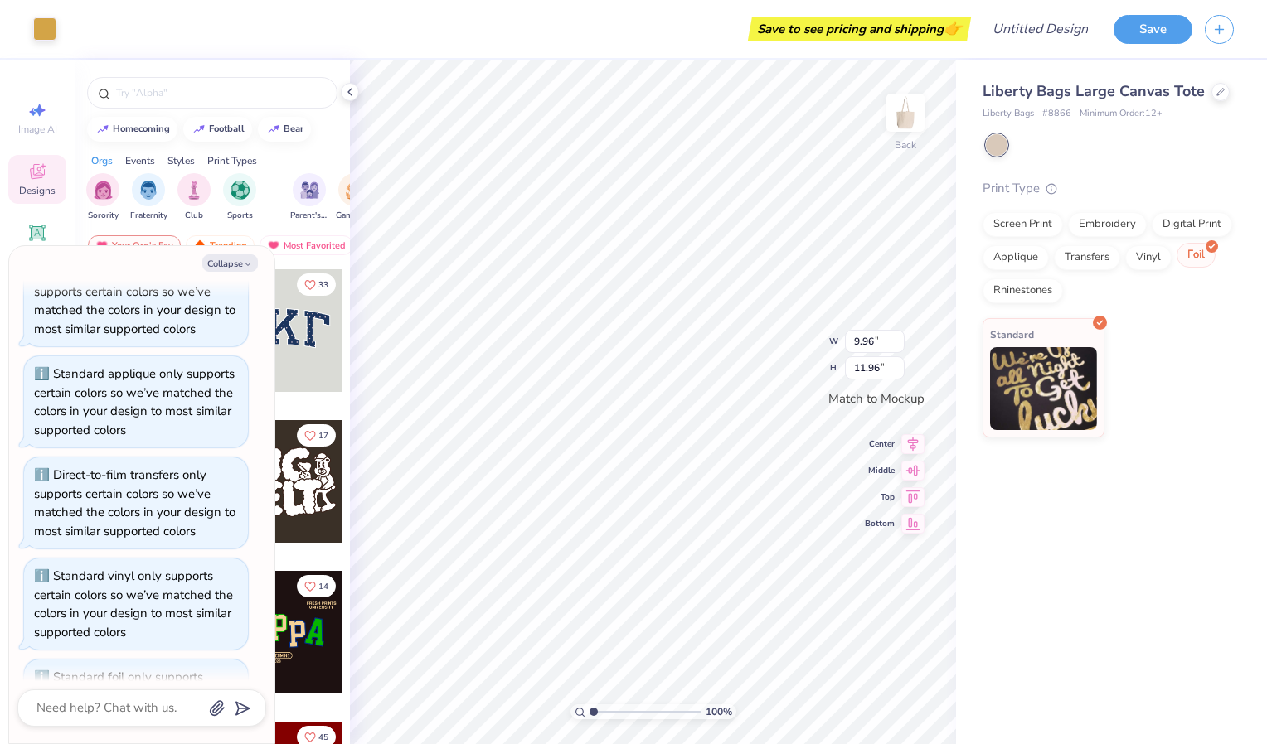
scroll to position [577, 0]
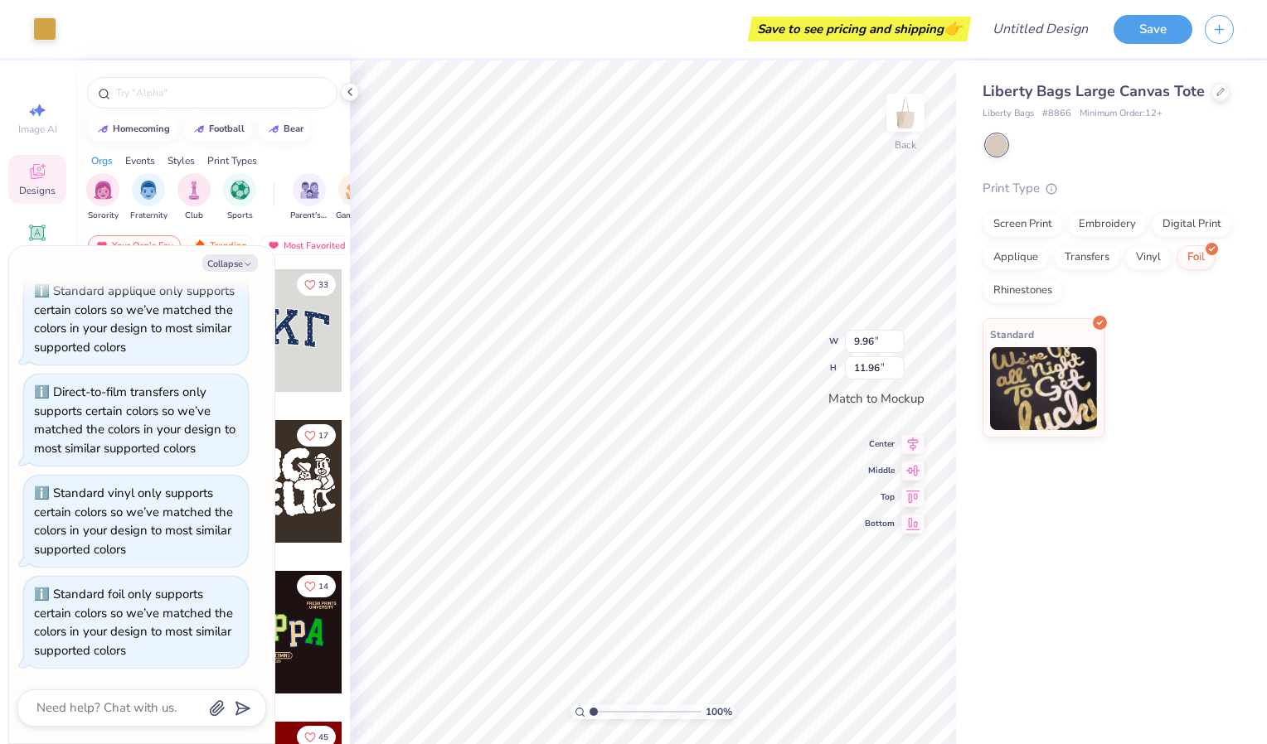
click at [1038, 301] on div "Screen Print Embroidery Digital Print Applique Transfers Vinyl Foil Rhinestones" at bounding box center [1107, 257] width 251 height 91
click at [1028, 282] on div "Rhinestones" at bounding box center [1022, 288] width 80 height 25
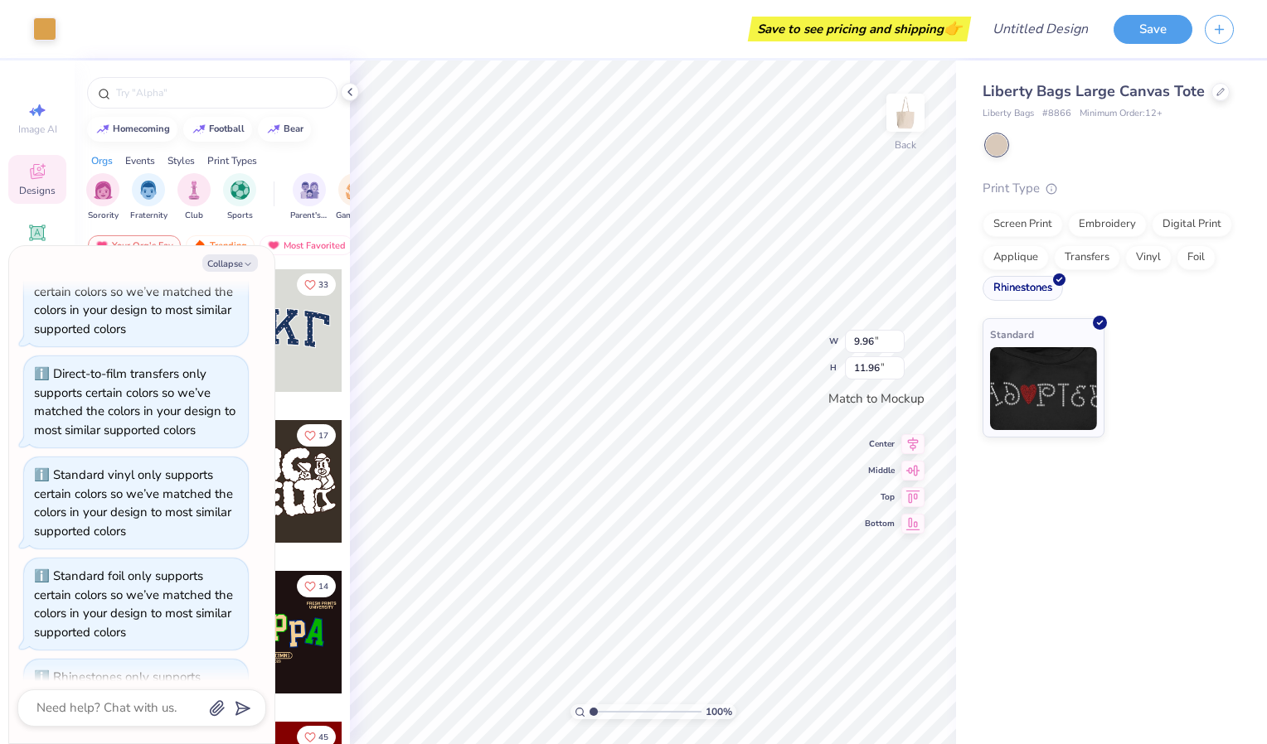
scroll to position [678, 0]
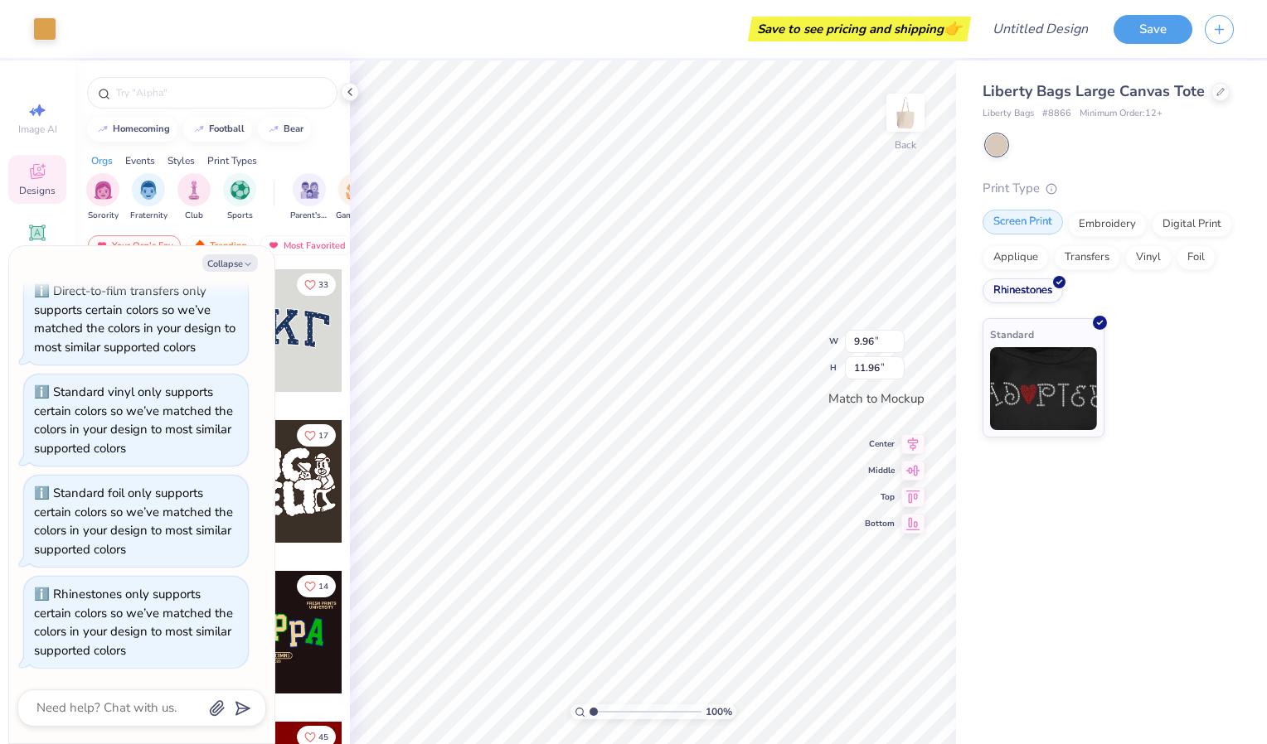
click at [1015, 212] on div "Screen Print" at bounding box center [1022, 222] width 80 height 25
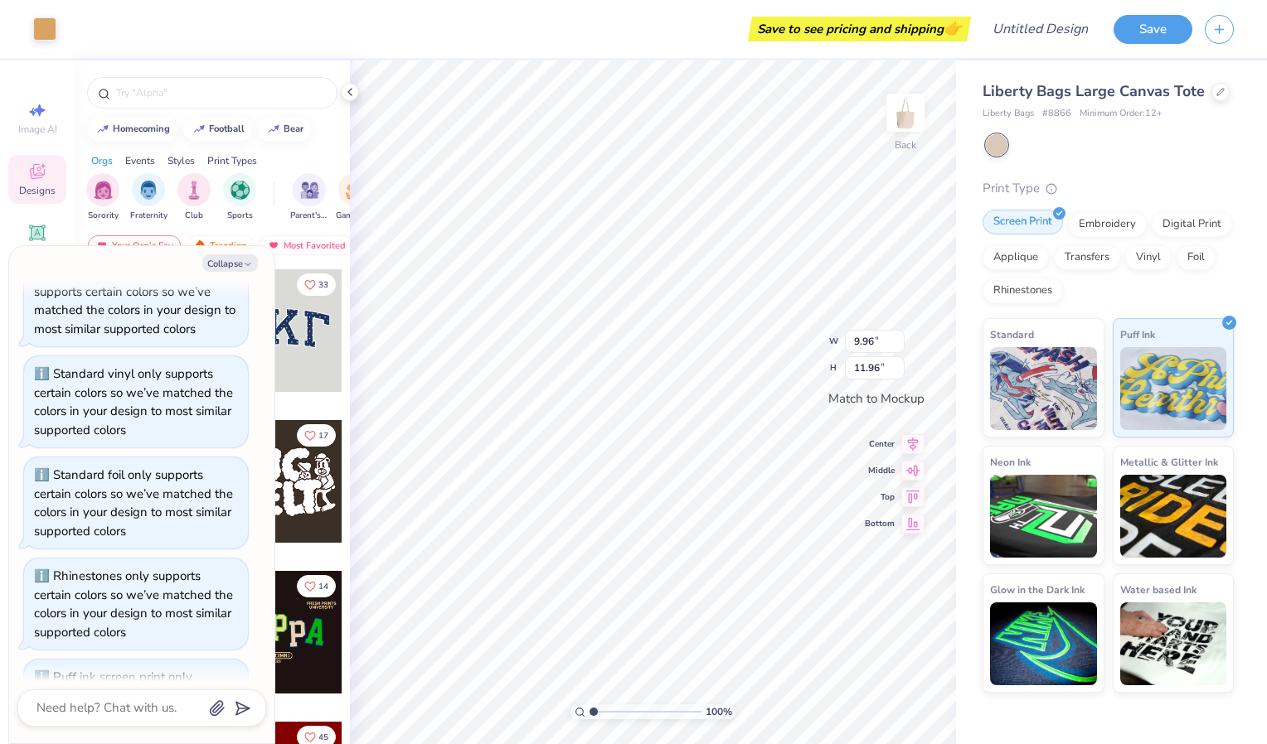
scroll to position [779, 0]
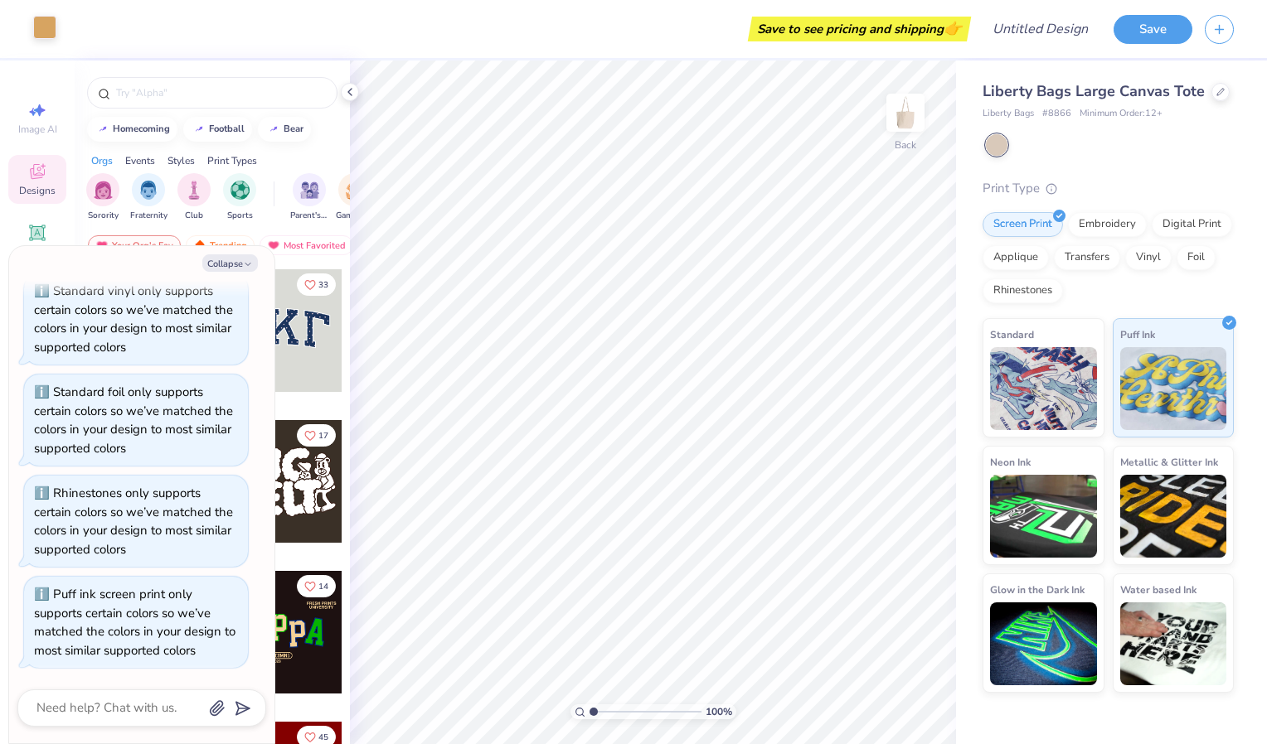
click at [43, 34] on div at bounding box center [44, 27] width 23 height 23
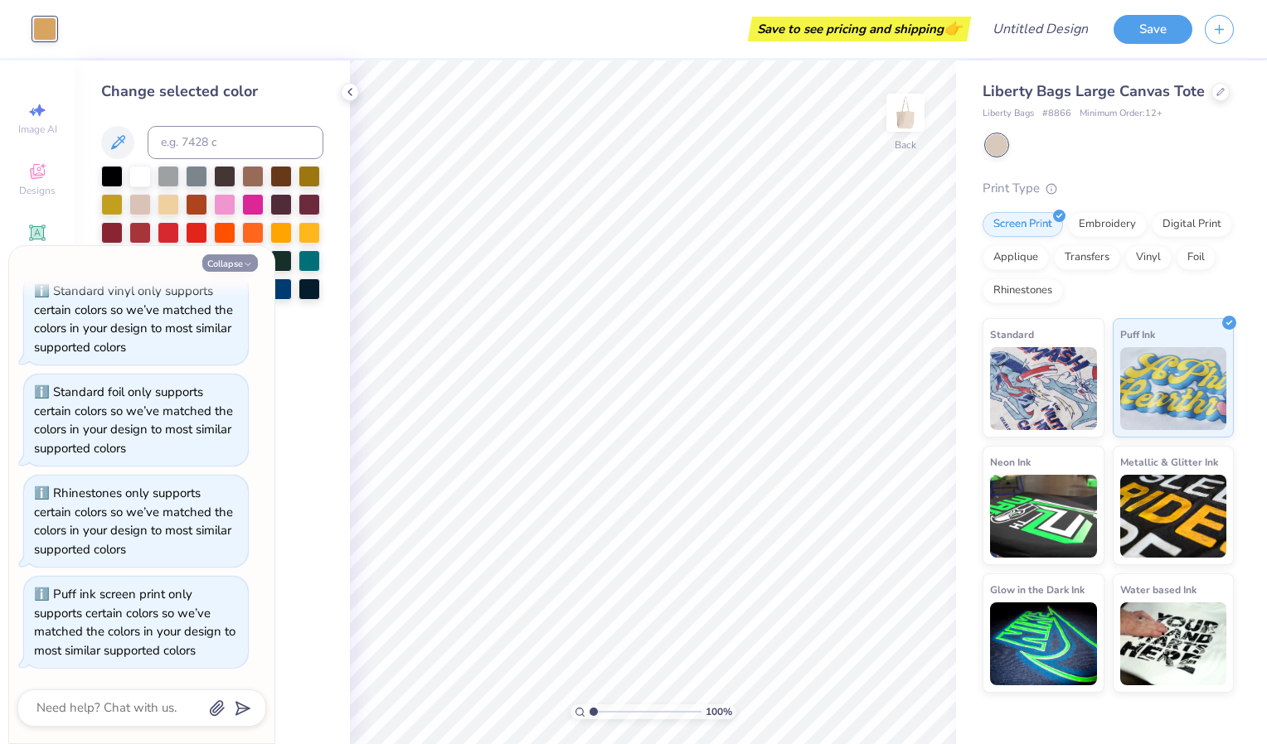
click at [239, 259] on button "Collapse" at bounding box center [230, 262] width 56 height 17
type textarea "x"
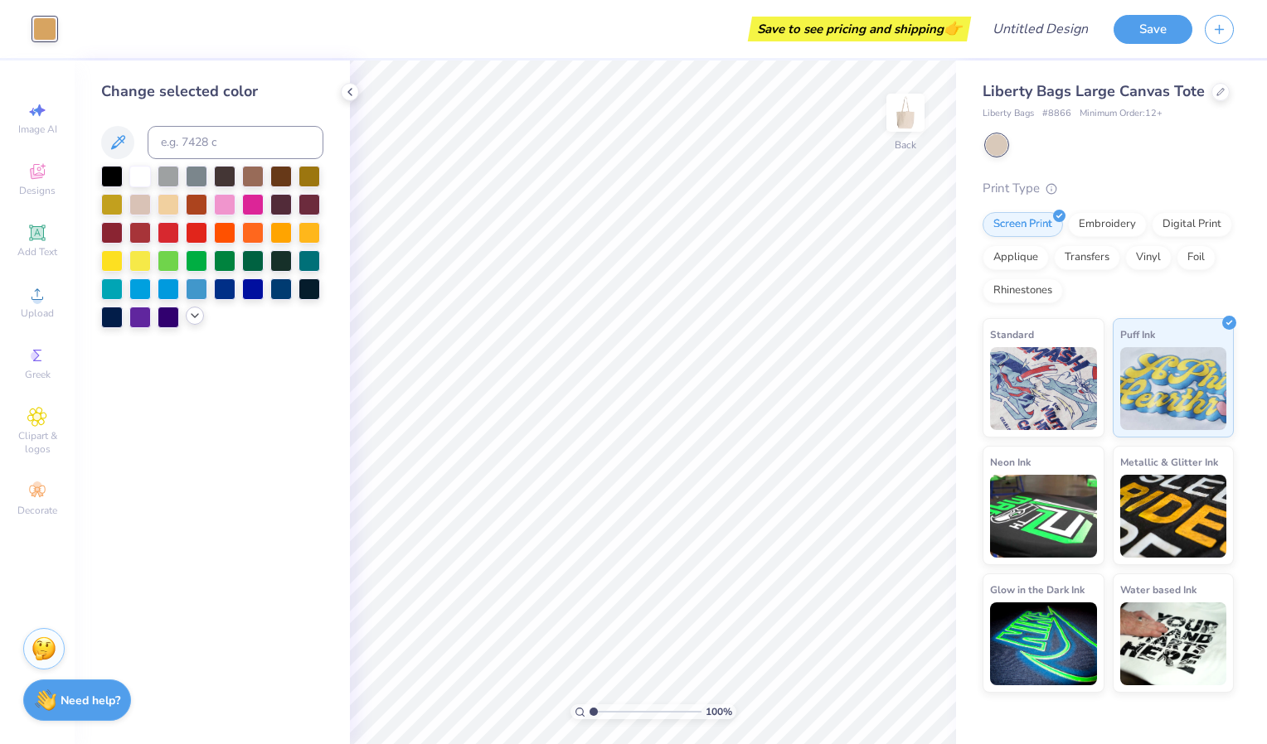
click at [191, 309] on div at bounding box center [195, 316] width 18 height 18
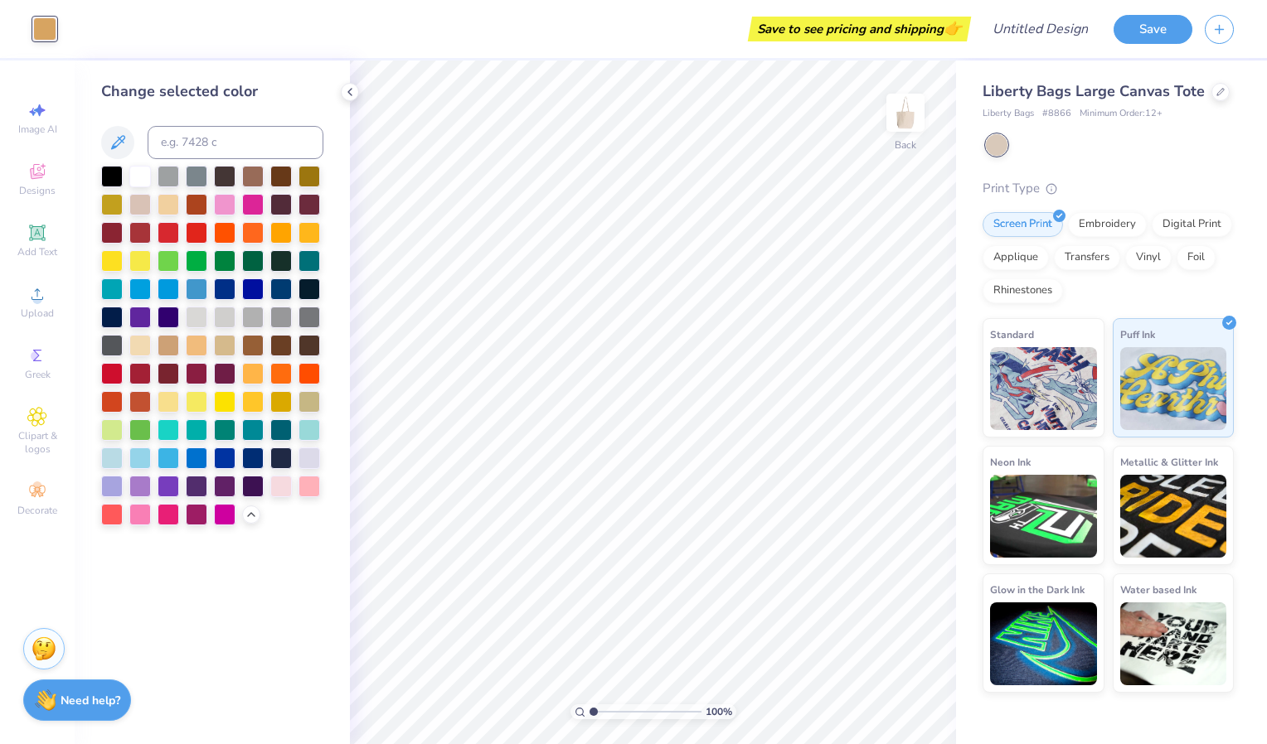
click at [239, 284] on div at bounding box center [212, 346] width 222 height 360
click at [246, 285] on div at bounding box center [253, 288] width 22 height 22
click at [225, 285] on div at bounding box center [225, 288] width 22 height 22
click at [204, 457] on div at bounding box center [197, 457] width 22 height 22
click at [219, 456] on div at bounding box center [225, 457] width 22 height 22
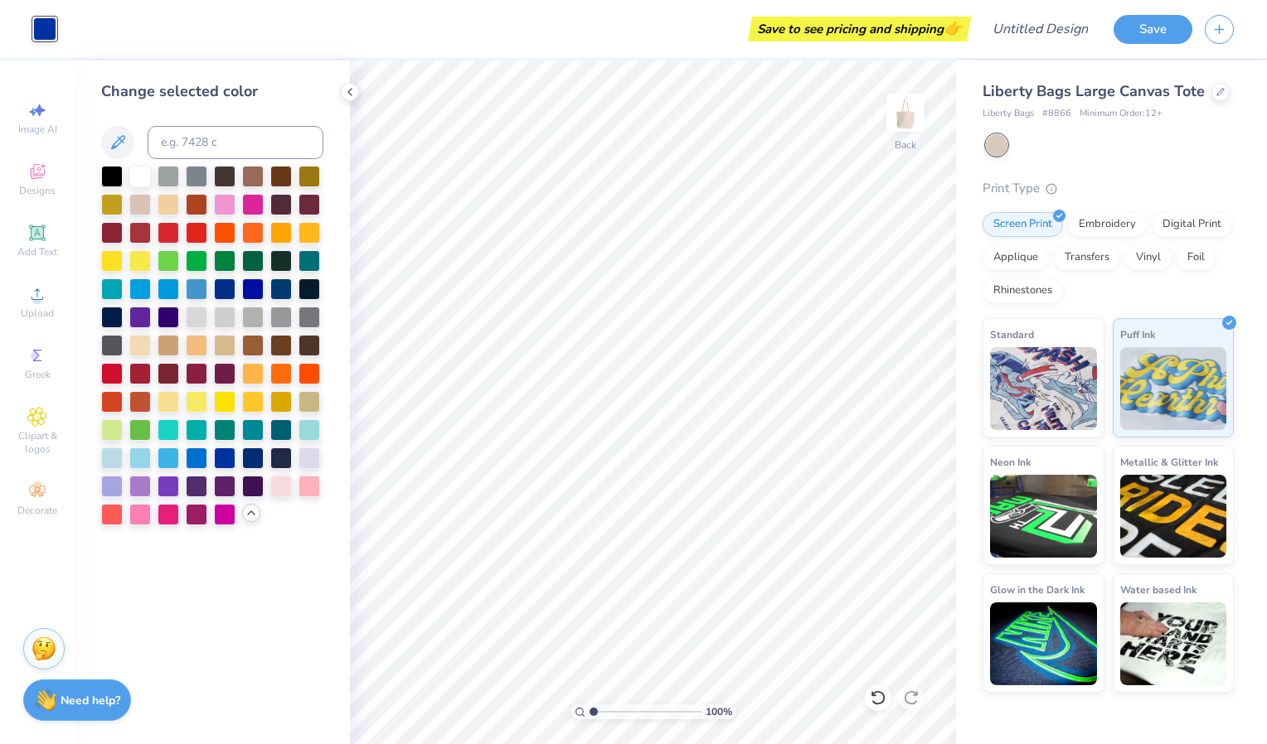
click at [252, 512] on polyline at bounding box center [251, 512] width 7 height 3
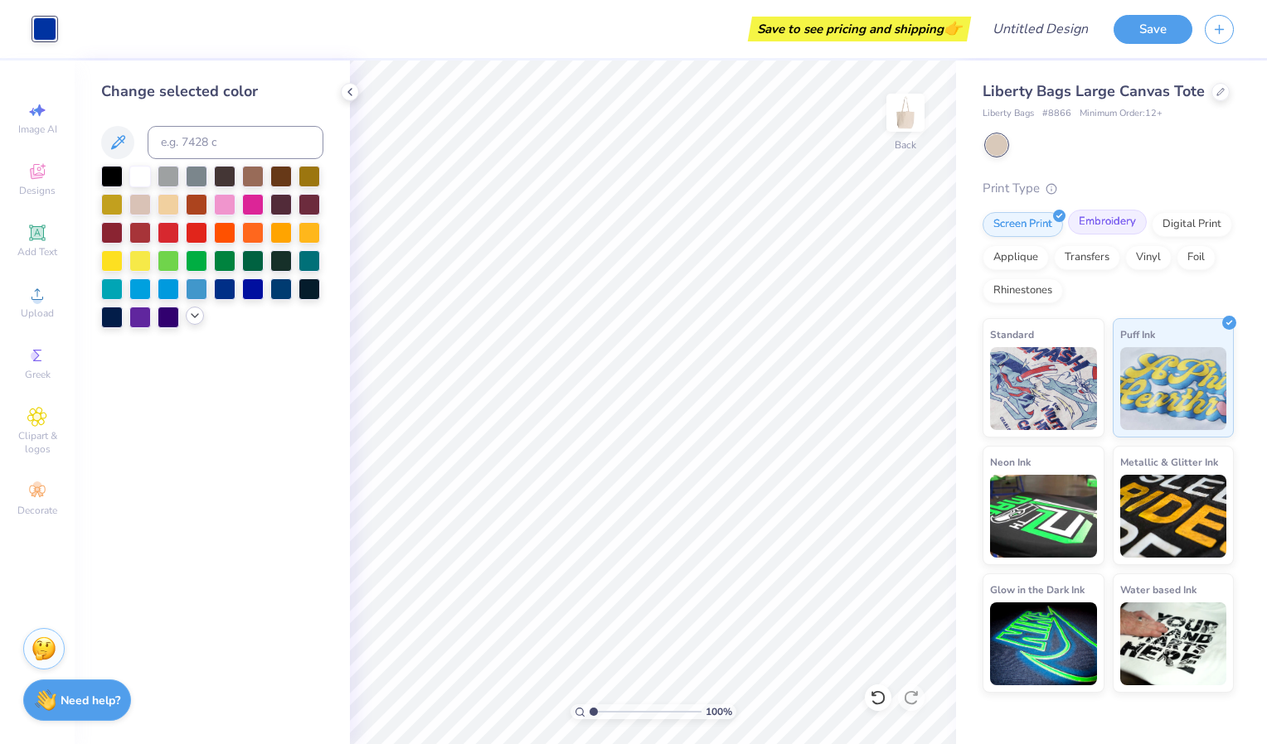
click at [1103, 224] on div "Embroidery" at bounding box center [1107, 222] width 79 height 25
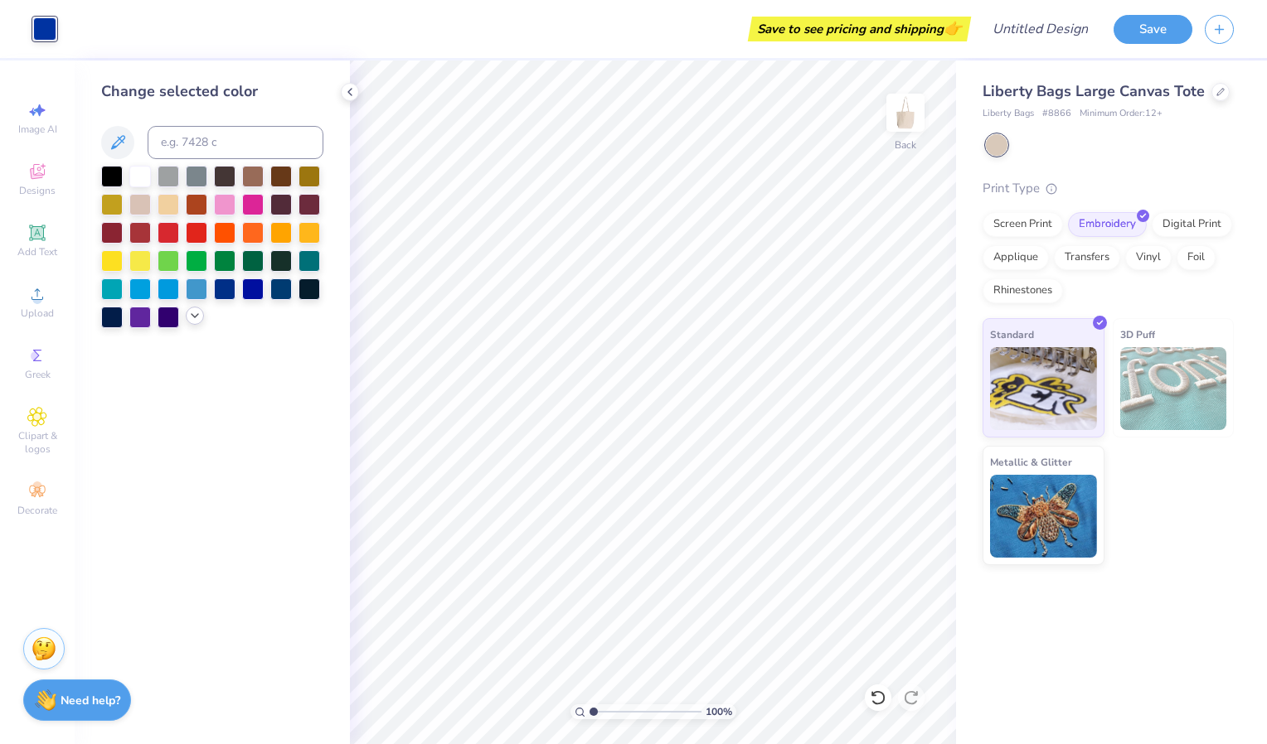
type input "1.00644945695986"
type textarea "x"
type input "1.03036233522433"
type textarea "x"
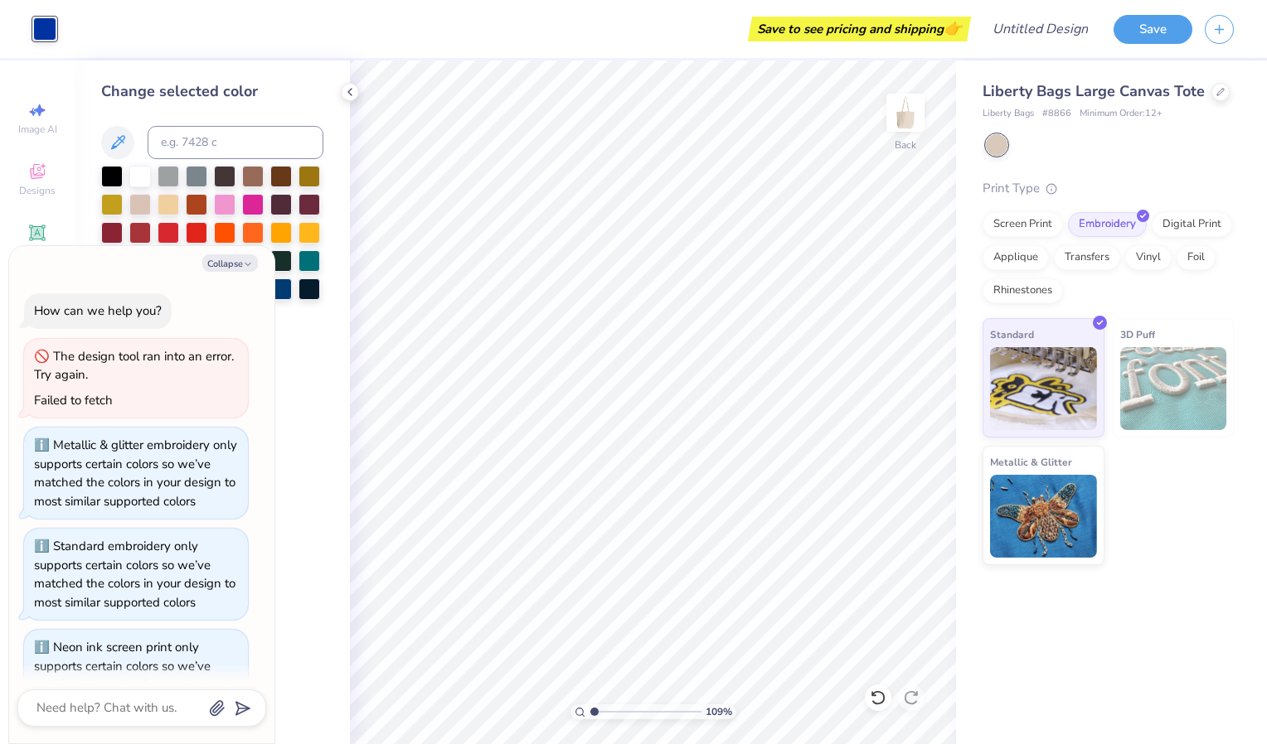
scroll to position [880, 0]
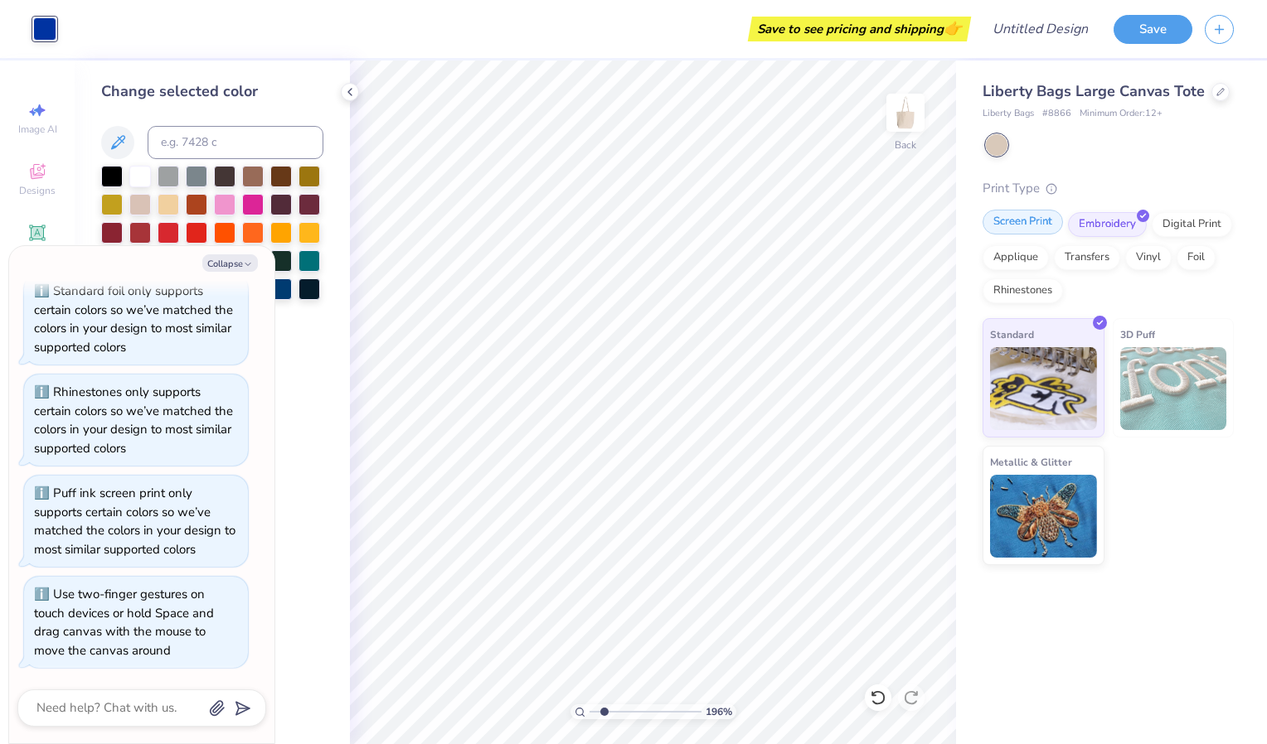
click at [1037, 221] on div "Screen Print" at bounding box center [1022, 222] width 80 height 25
type input "1.96051148703592"
type textarea "x"
type input "1.96051148703592"
type textarea "x"
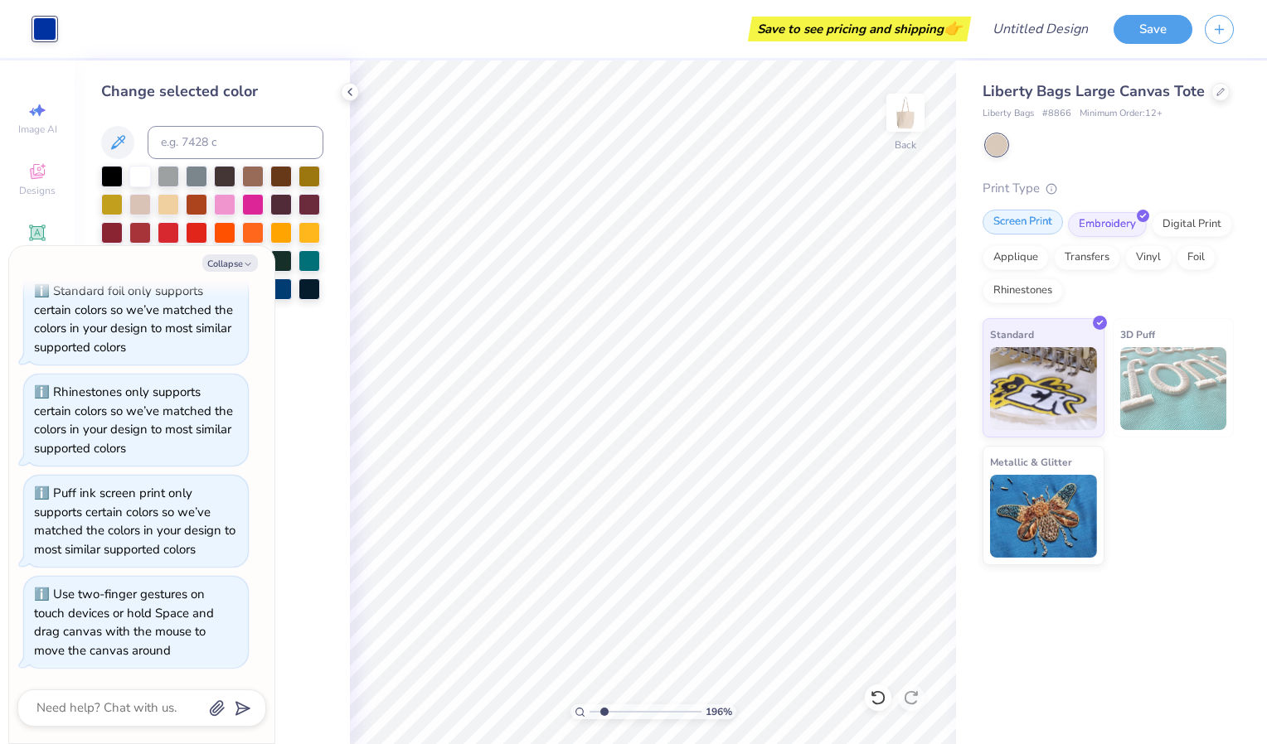
type input "1.96051148703592"
type textarea "x"
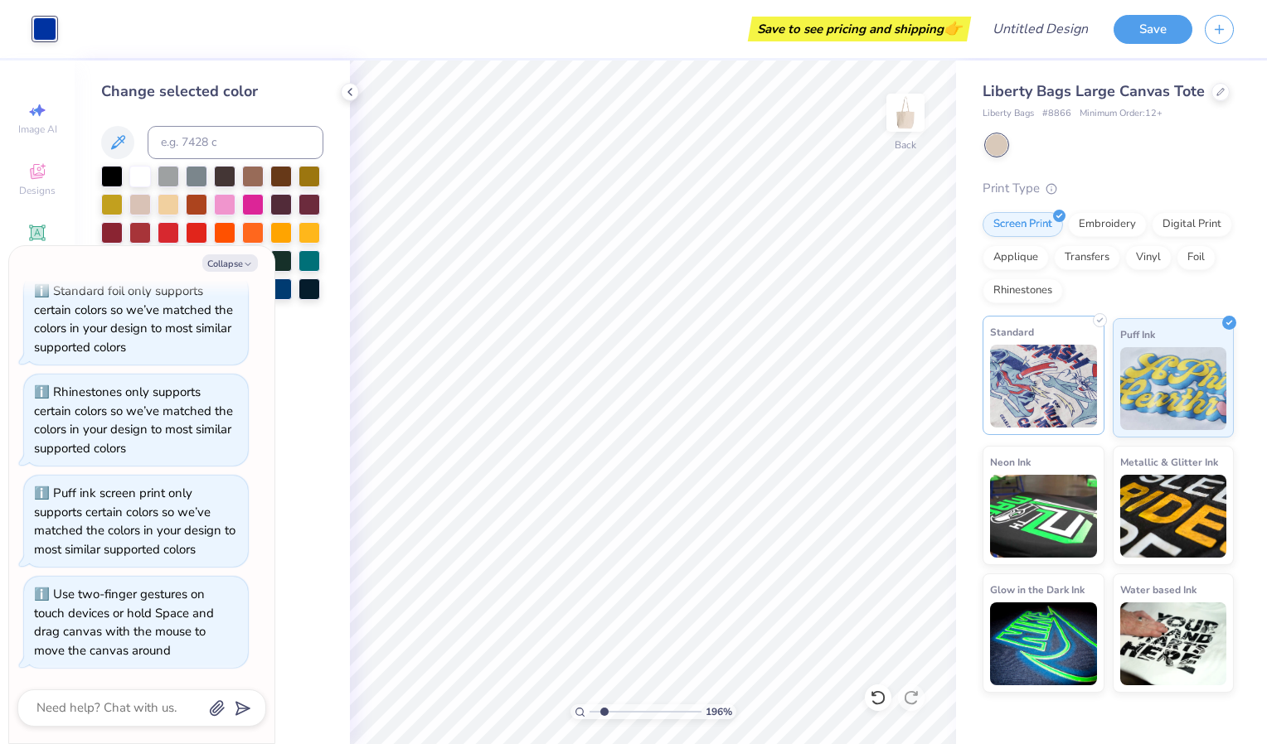
click at [1036, 391] on img at bounding box center [1043, 386] width 107 height 83
type input "1.96051148703592"
type textarea "x"
type input "1.96051148703592"
type textarea "x"
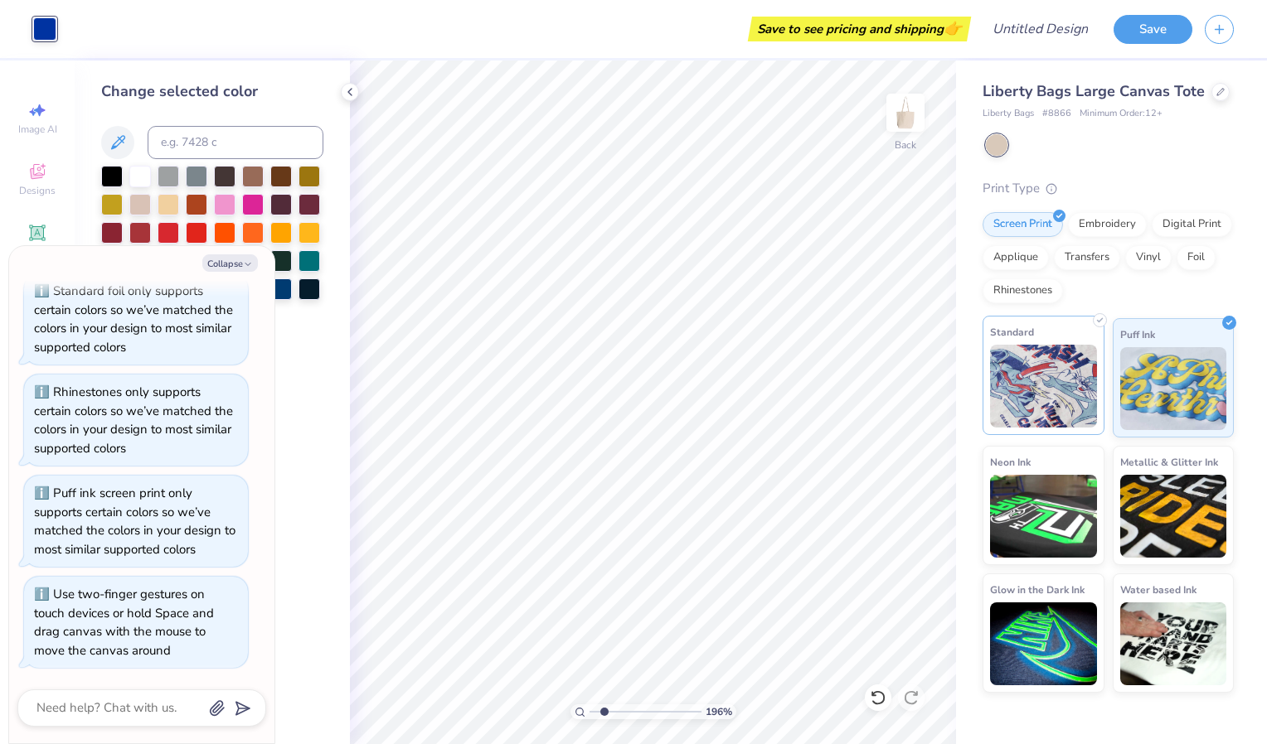
type input "1.96051148703592"
type textarea "x"
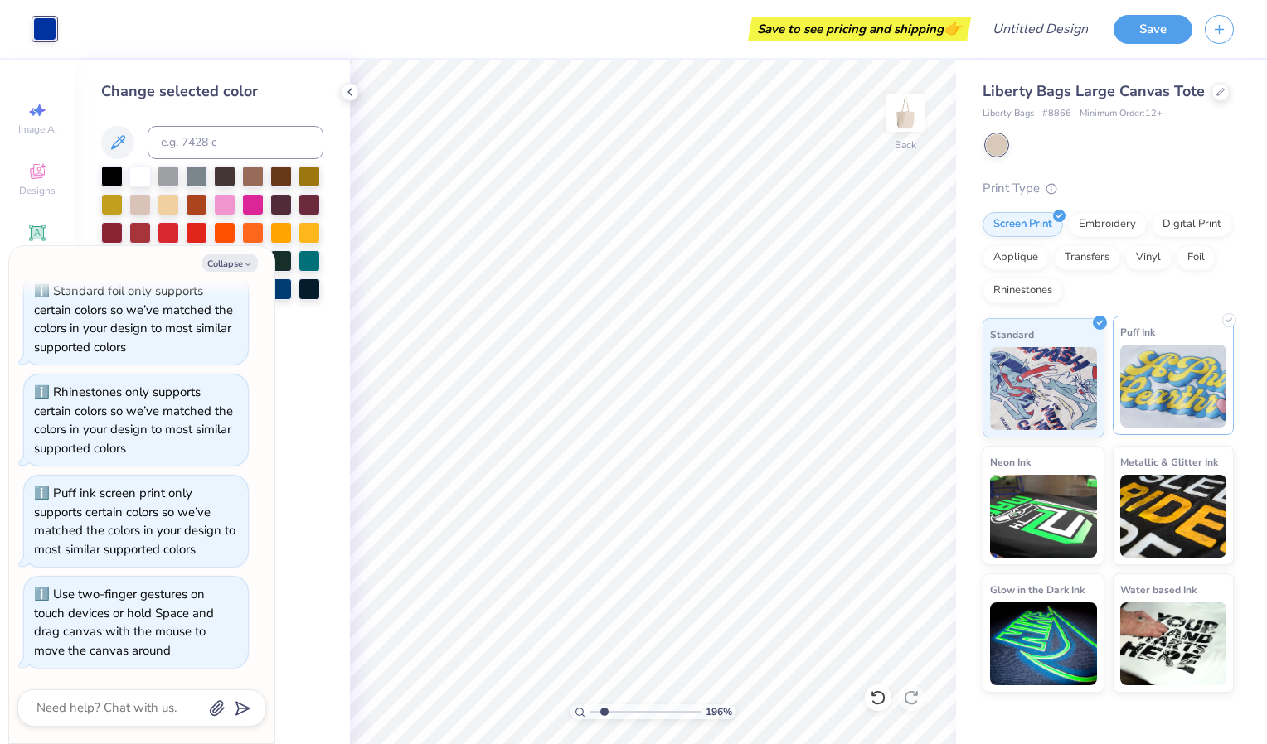
click at [1168, 378] on img at bounding box center [1173, 386] width 107 height 83
type input "1.96051148703592"
type textarea "x"
type input "1.96051148703592"
type textarea "x"
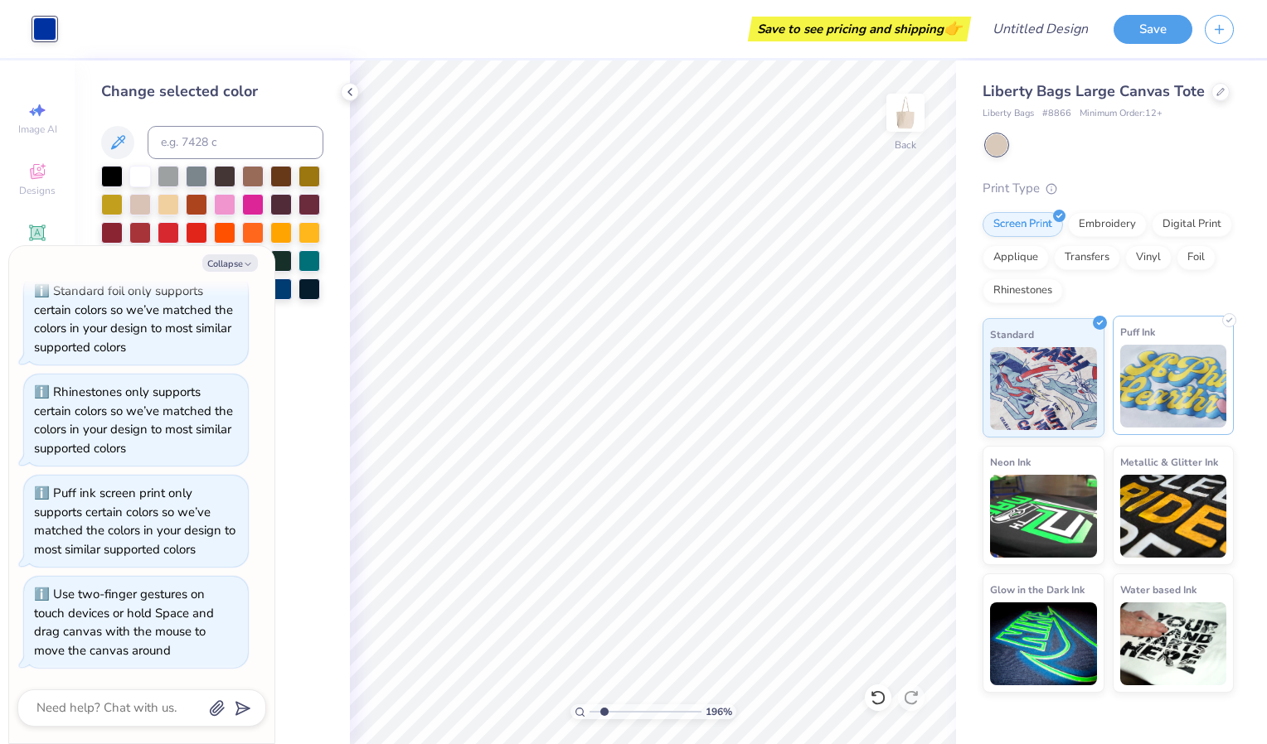
type input "1.96051148703592"
type textarea "x"
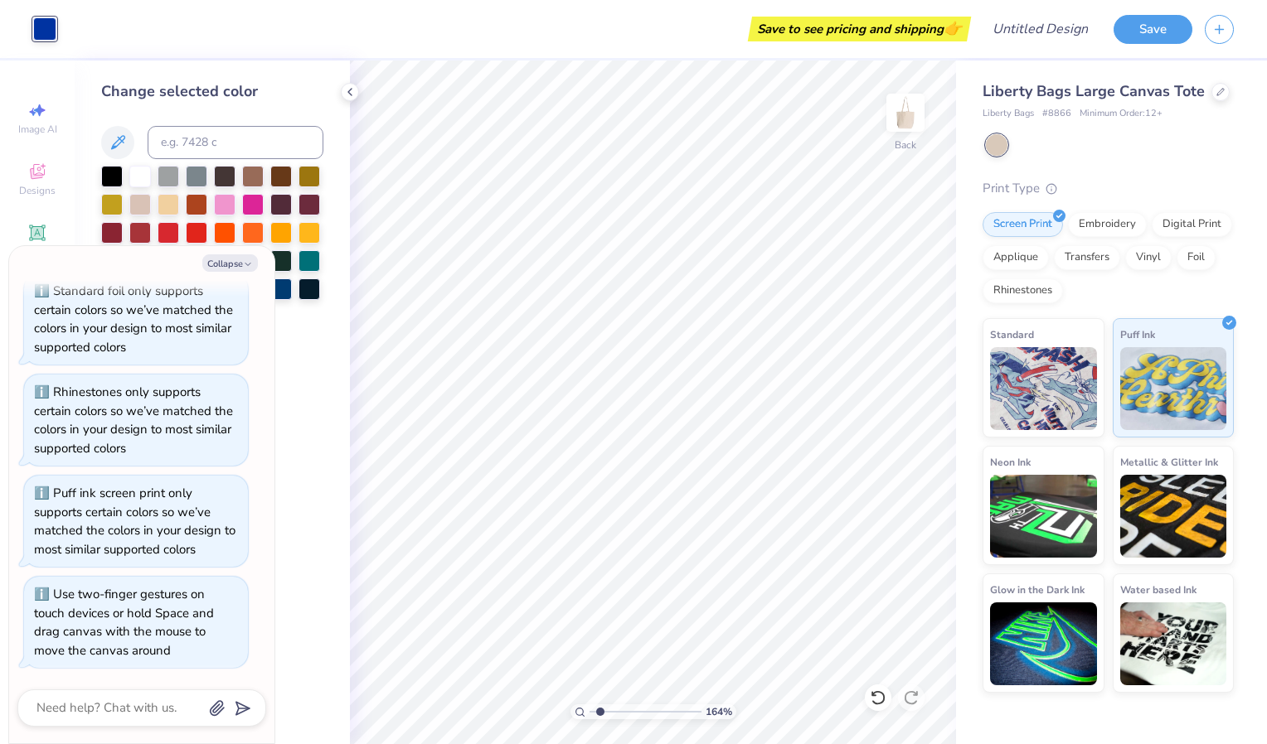
type input "1.64412309622906"
type textarea "x"
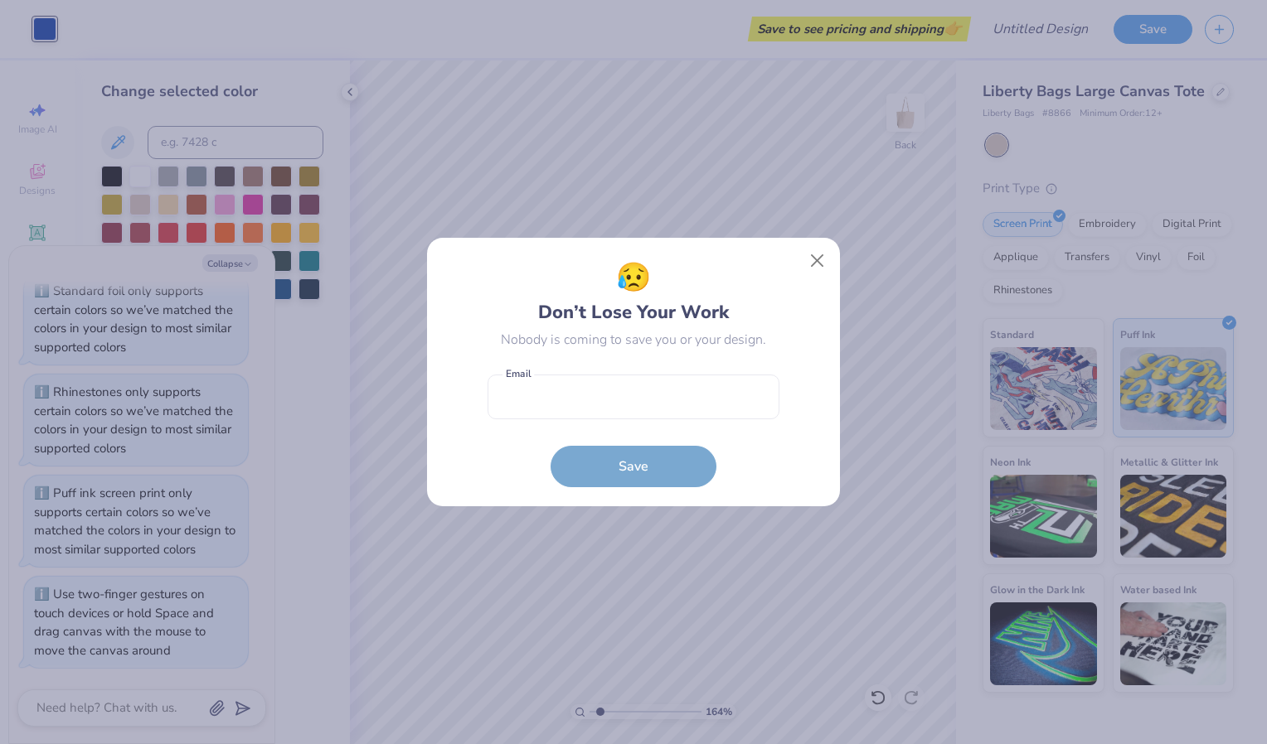
type input "1.64412309622906"
type textarea "x"
type input "1.64412309622906"
type textarea "x"
type input "1.64412309622906"
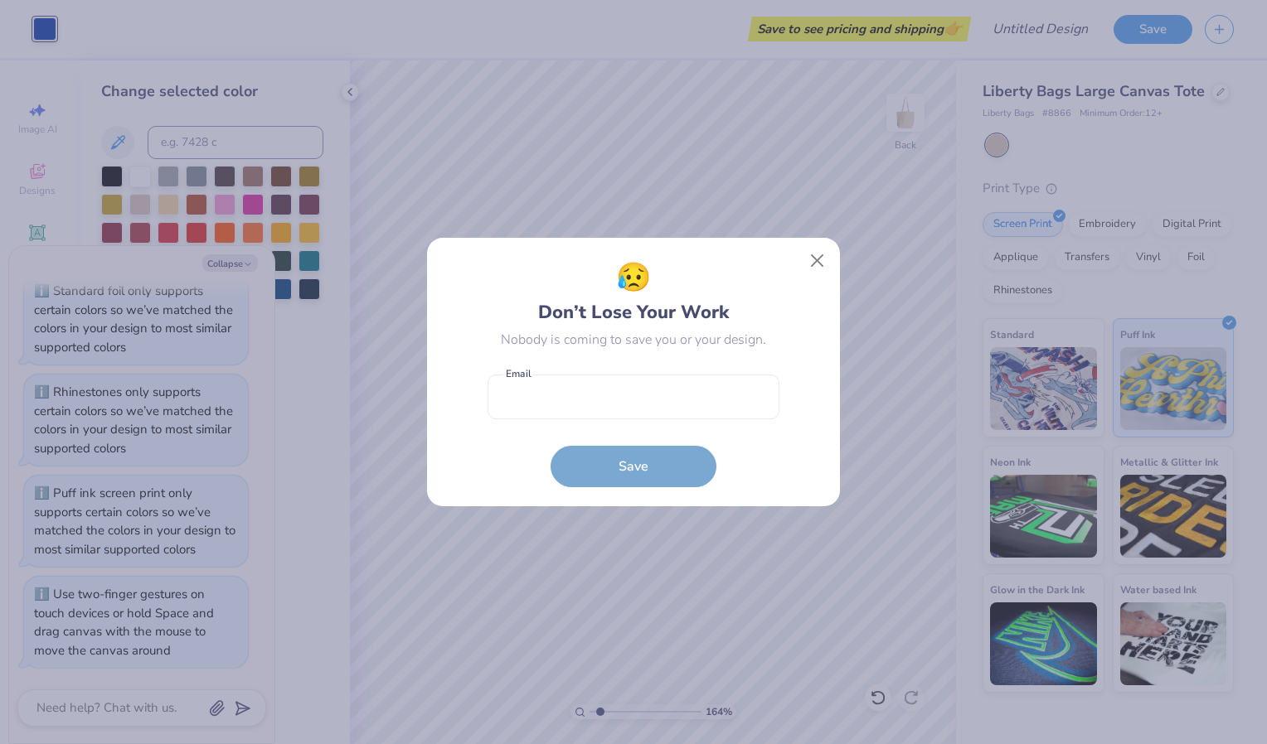
type textarea "x"
type input "1.64412309622906"
type textarea "x"
